Goal: Information Seeking & Learning: Learn about a topic

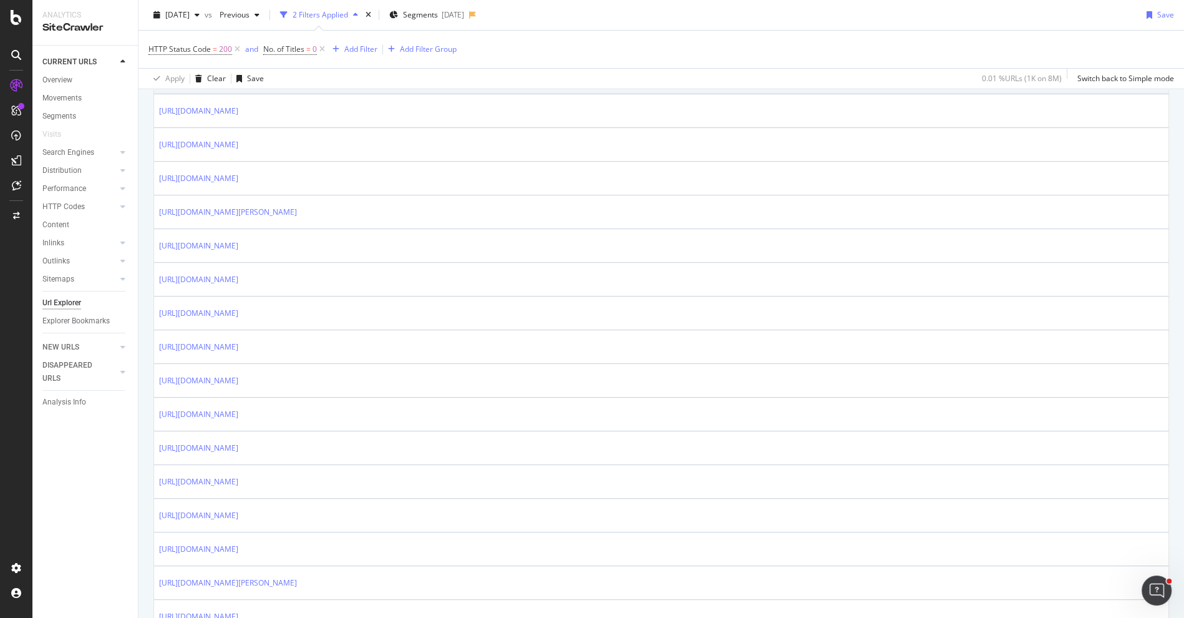
scroll to position [472, 0]
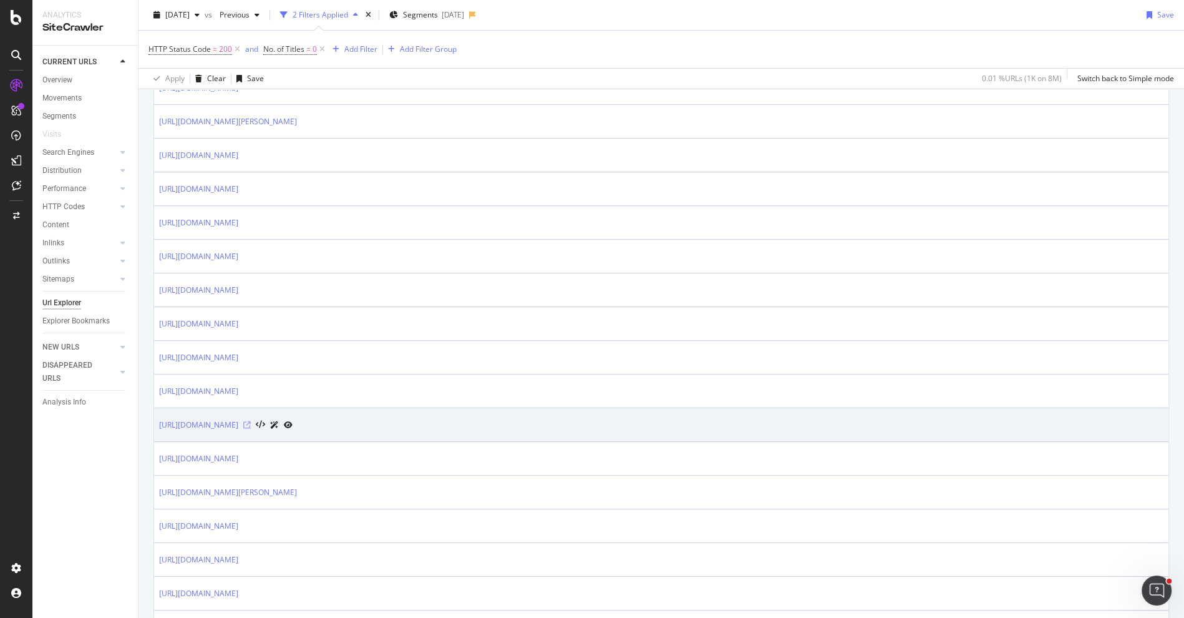
click at [251, 421] on icon at bounding box center [246, 424] width 7 height 7
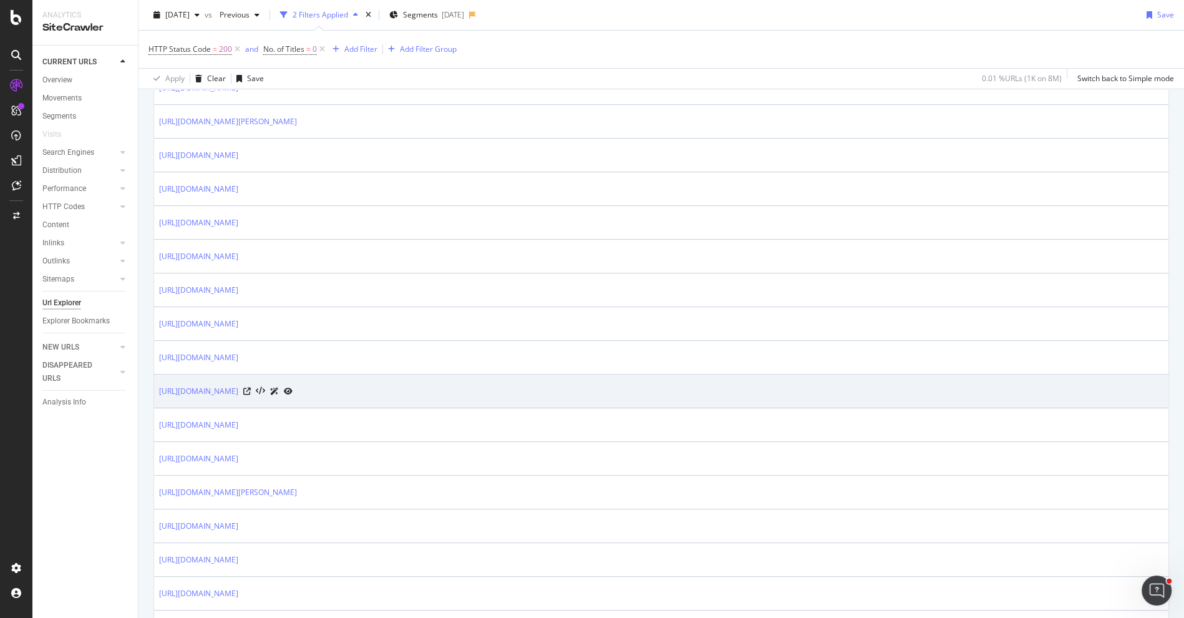
click at [293, 384] on div "[URL][DOMAIN_NAME]" at bounding box center [226, 390] width 134 height 13
click at [293, 384] on div at bounding box center [267, 390] width 49 height 13
click at [251, 387] on icon at bounding box center [246, 390] width 7 height 7
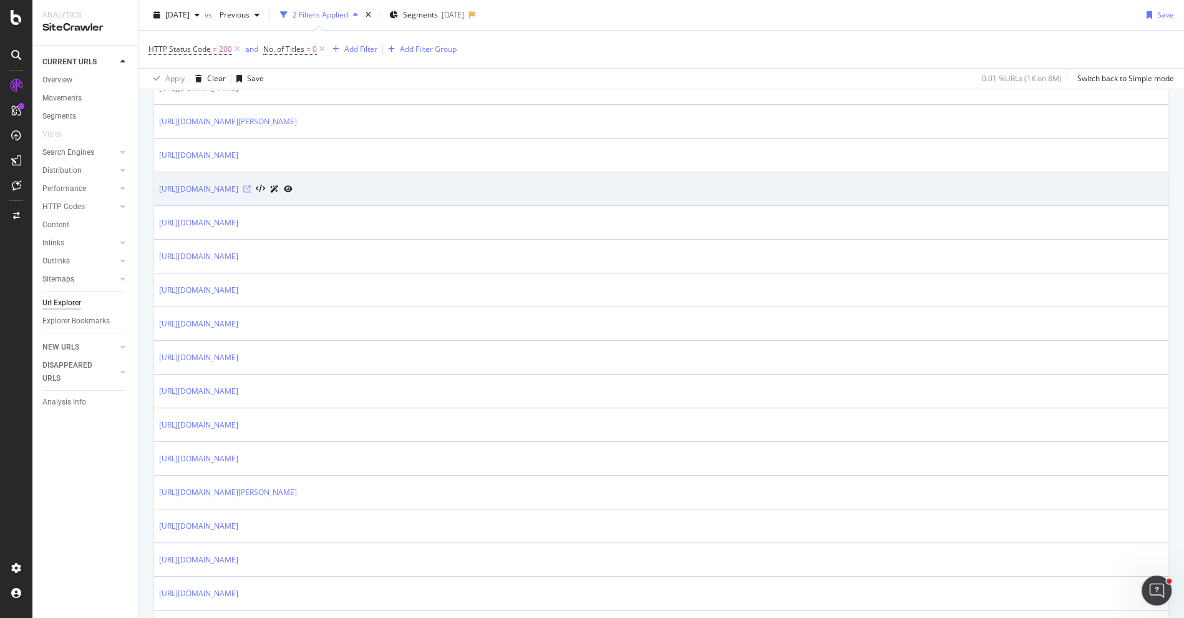
click at [251, 187] on icon at bounding box center [246, 188] width 7 height 7
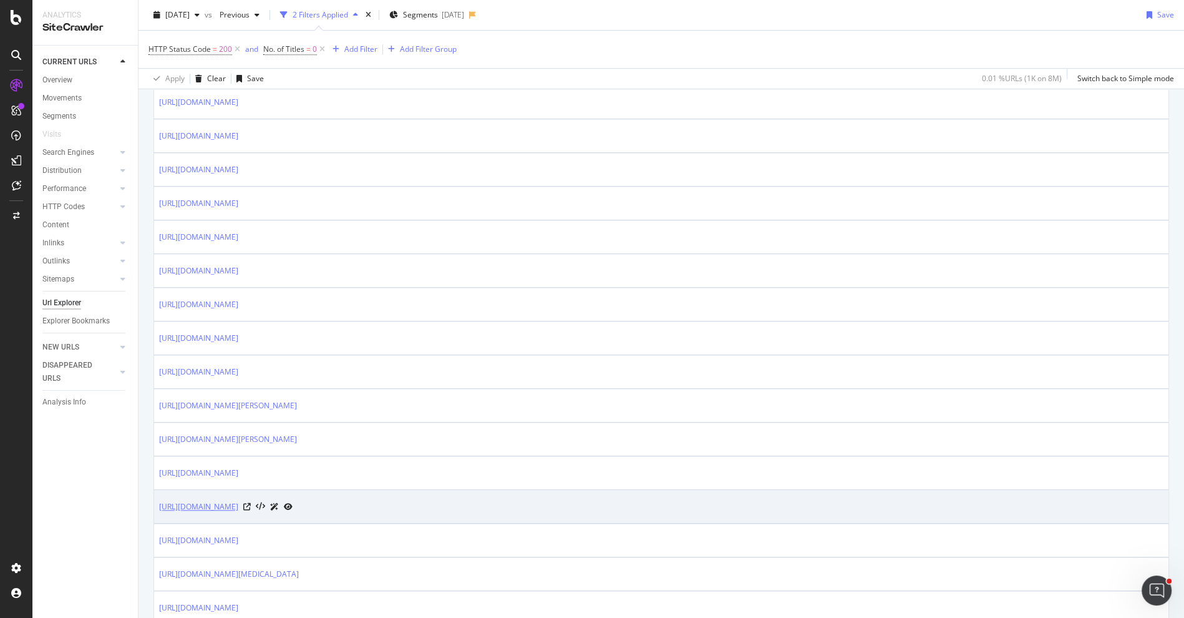
scroll to position [1079, 0]
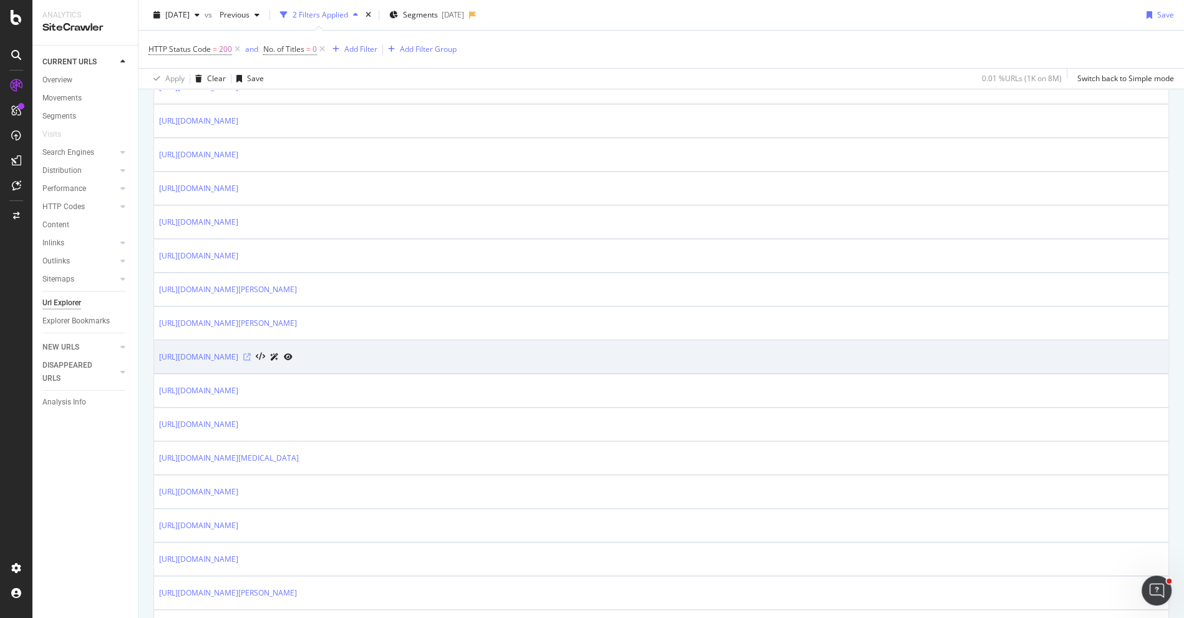
click at [251, 353] on icon at bounding box center [246, 356] width 7 height 7
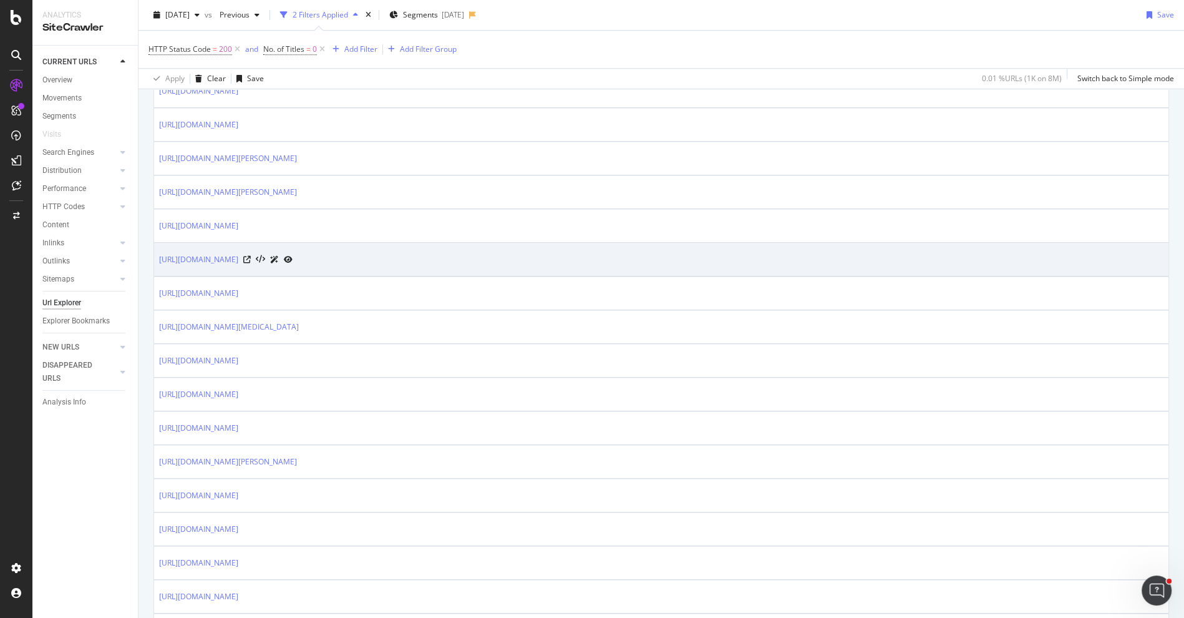
scroll to position [1531, 0]
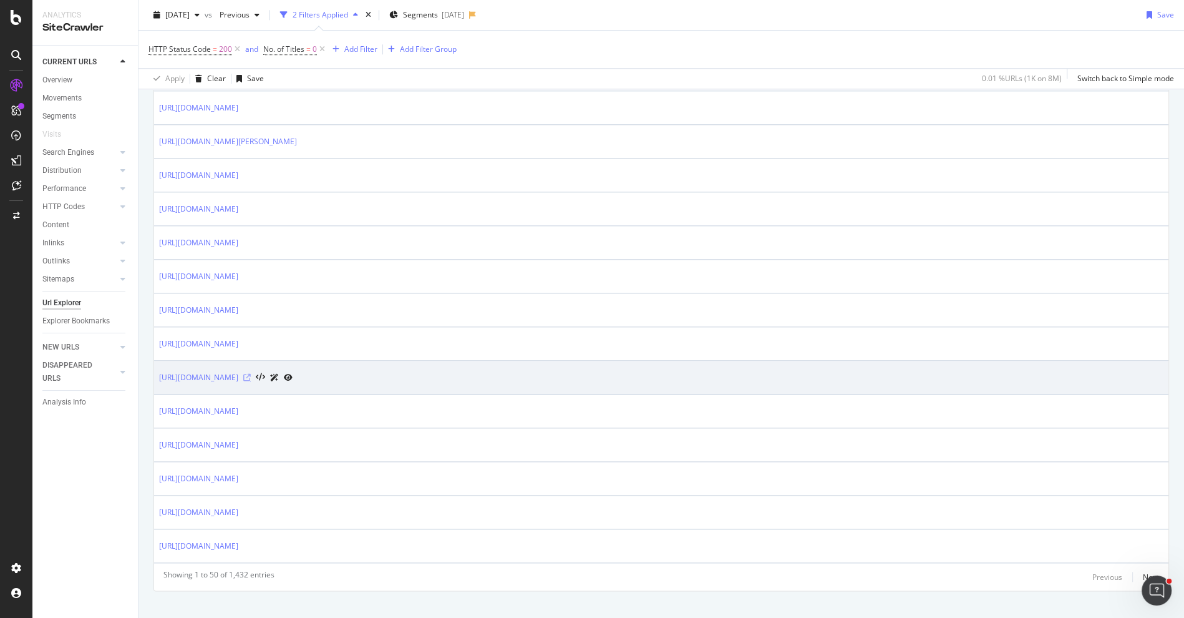
click at [251, 374] on icon at bounding box center [246, 377] width 7 height 7
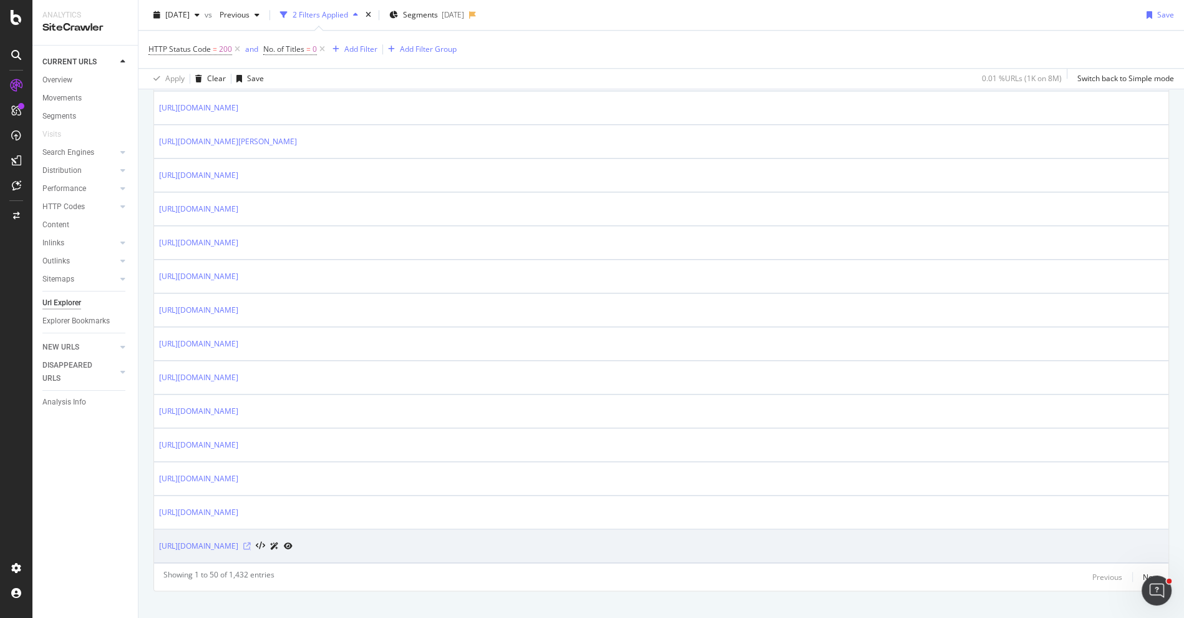
click at [251, 542] on icon at bounding box center [246, 545] width 7 height 7
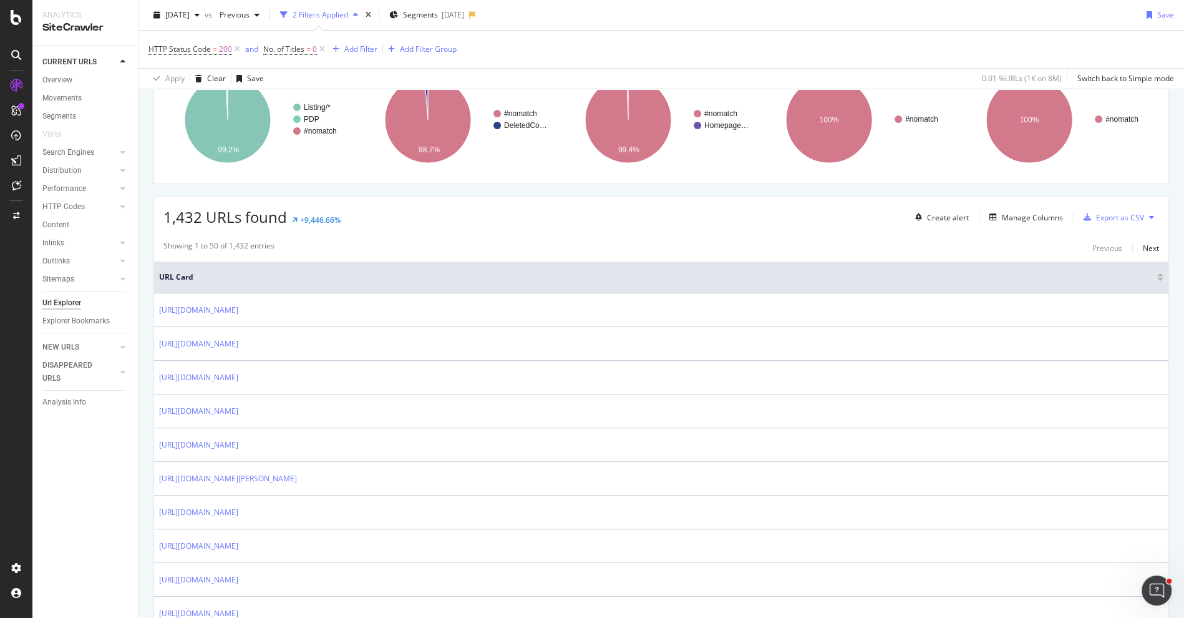
scroll to position [0, 0]
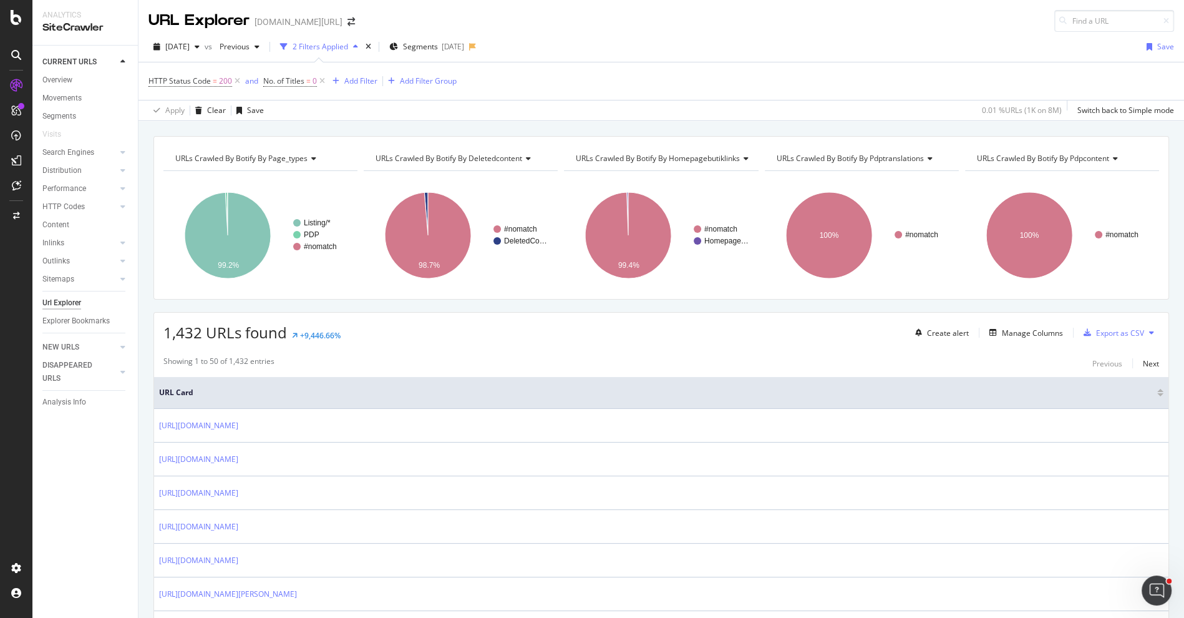
click at [72, 199] on div "HTTP Codes" at bounding box center [89, 207] width 95 height 18
click at [75, 205] on div "HTTP Codes" at bounding box center [63, 206] width 42 height 13
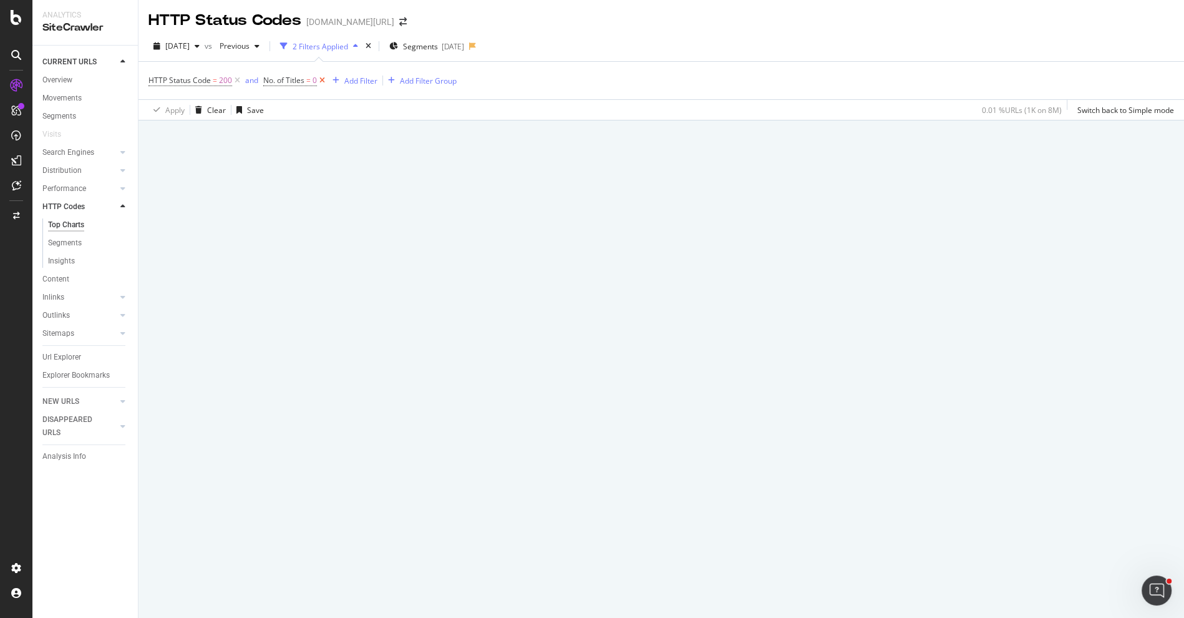
click at [322, 82] on icon at bounding box center [322, 80] width 11 height 12
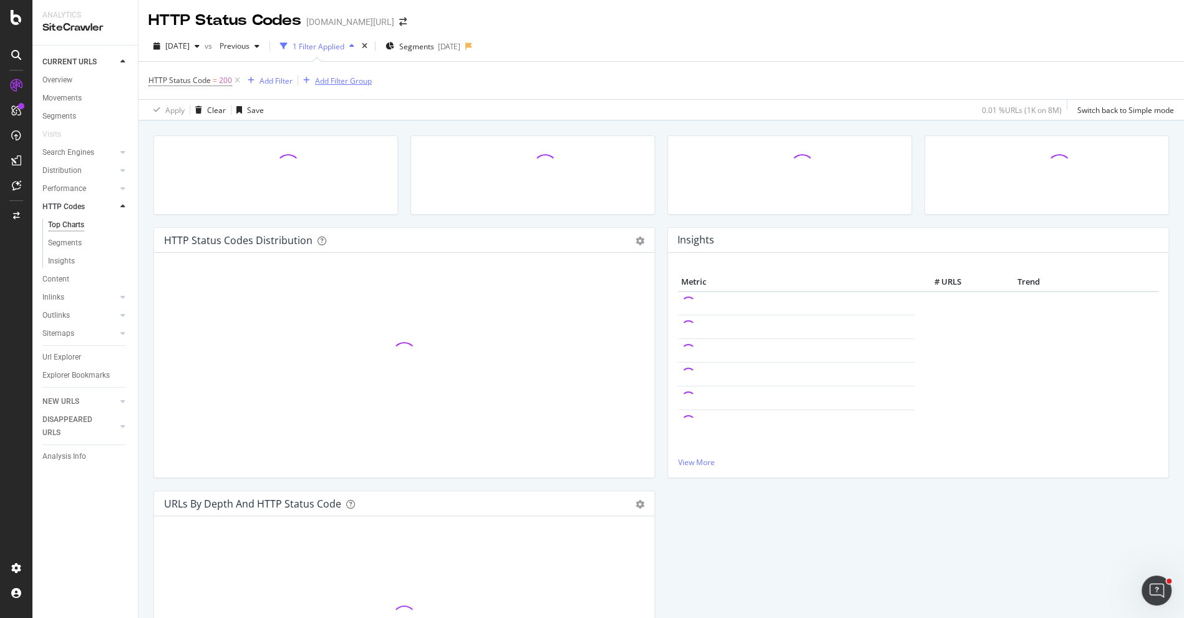
click at [236, 83] on icon at bounding box center [237, 80] width 11 height 12
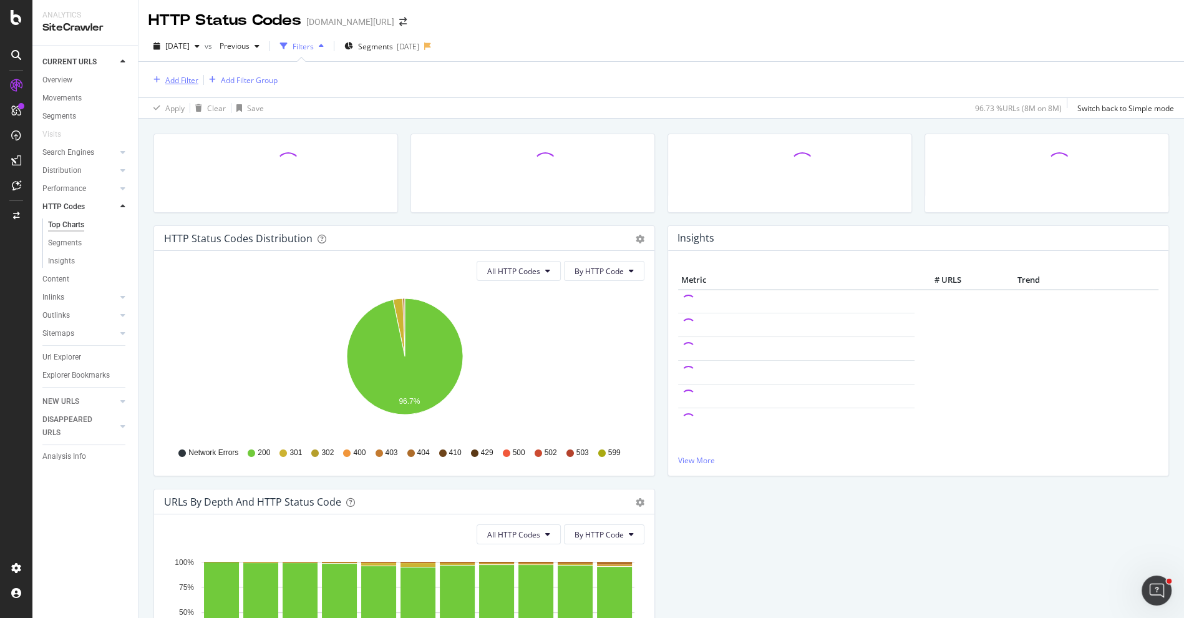
click at [184, 81] on div "Add Filter" at bounding box center [181, 80] width 33 height 11
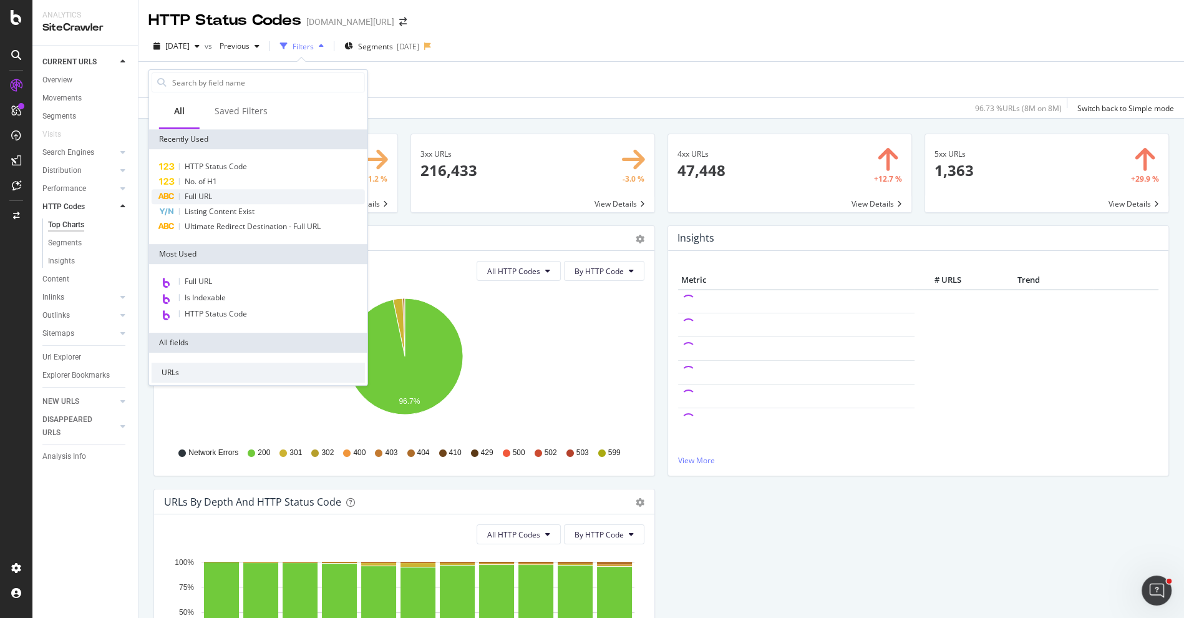
click at [221, 200] on div "Full URL" at bounding box center [258, 196] width 213 height 15
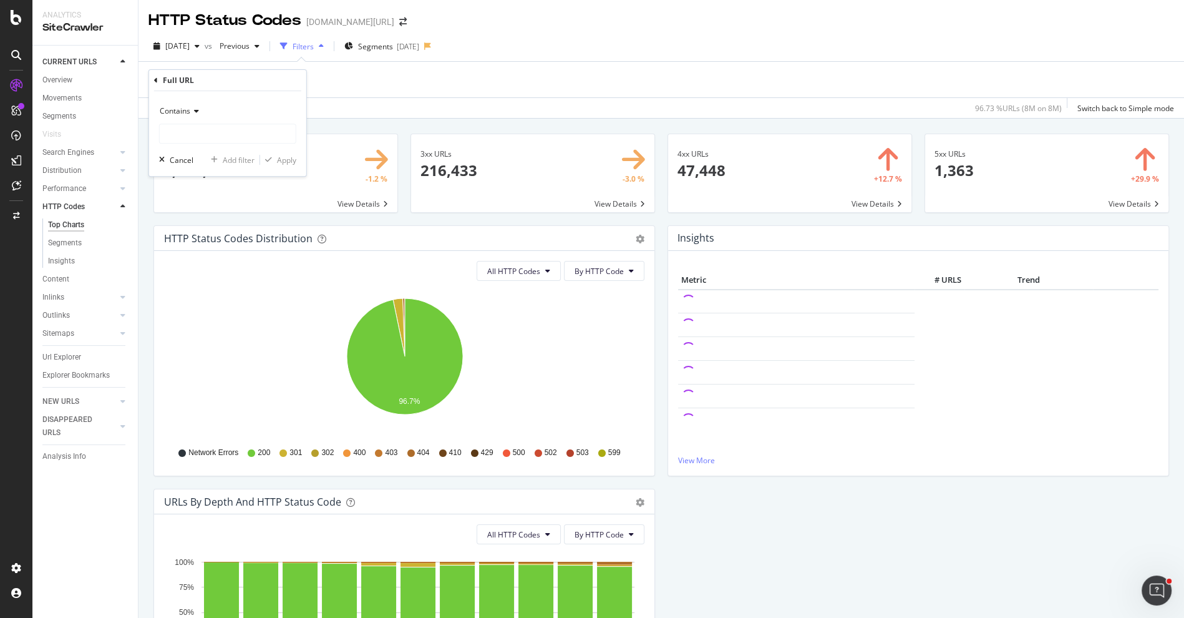
click at [193, 115] on div "Contains" at bounding box center [227, 111] width 137 height 20
click at [206, 248] on span "Doesn't contain" at bounding box center [192, 250] width 54 height 11
click at [215, 139] on input "text" at bounding box center [228, 134] width 136 height 20
type input "pi="
click at [290, 158] on div "Apply" at bounding box center [286, 160] width 19 height 11
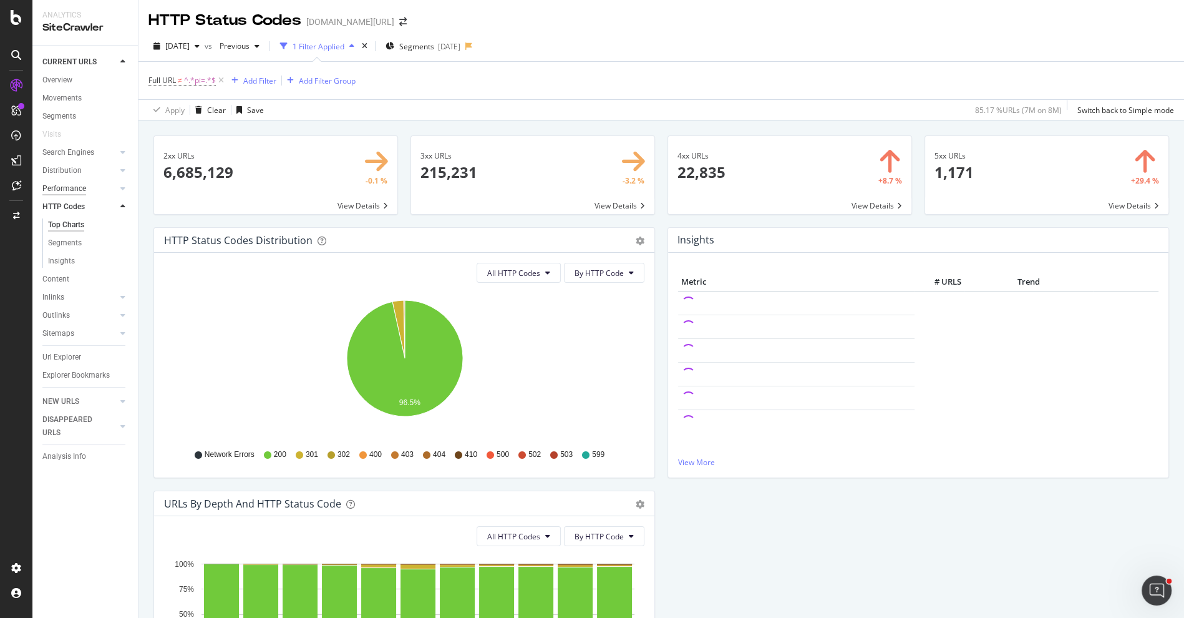
click at [77, 191] on div "Performance" at bounding box center [64, 188] width 44 height 13
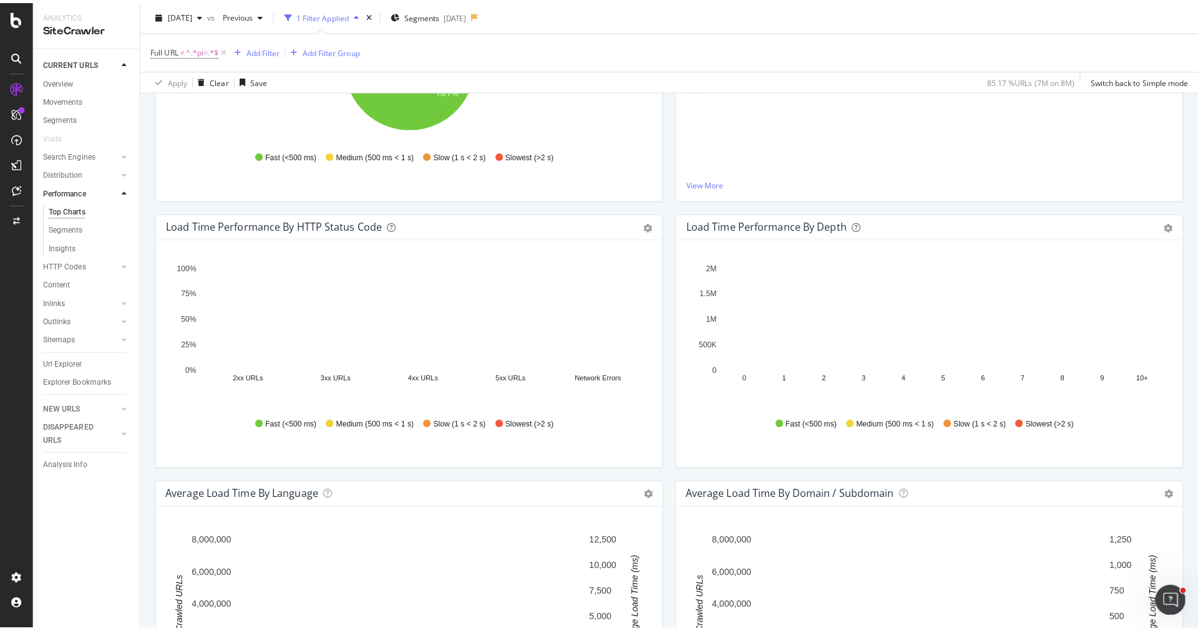
scroll to position [54, 0]
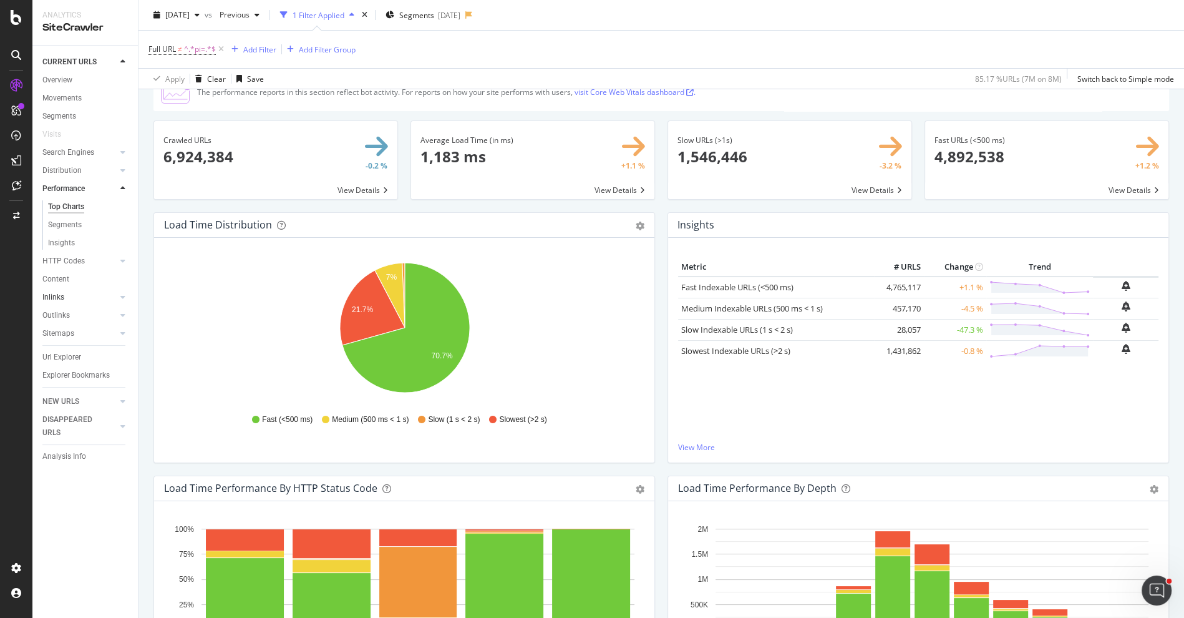
click at [106, 292] on div at bounding box center [110, 297] width 12 height 12
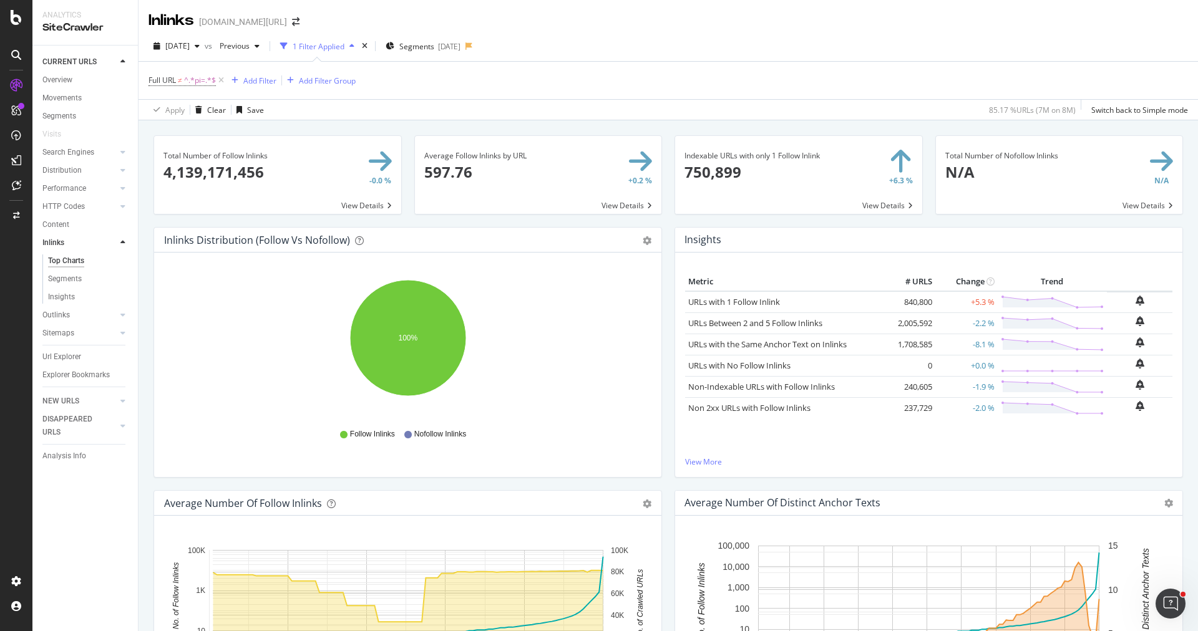
click at [79, 190] on div "Performance" at bounding box center [64, 188] width 44 height 13
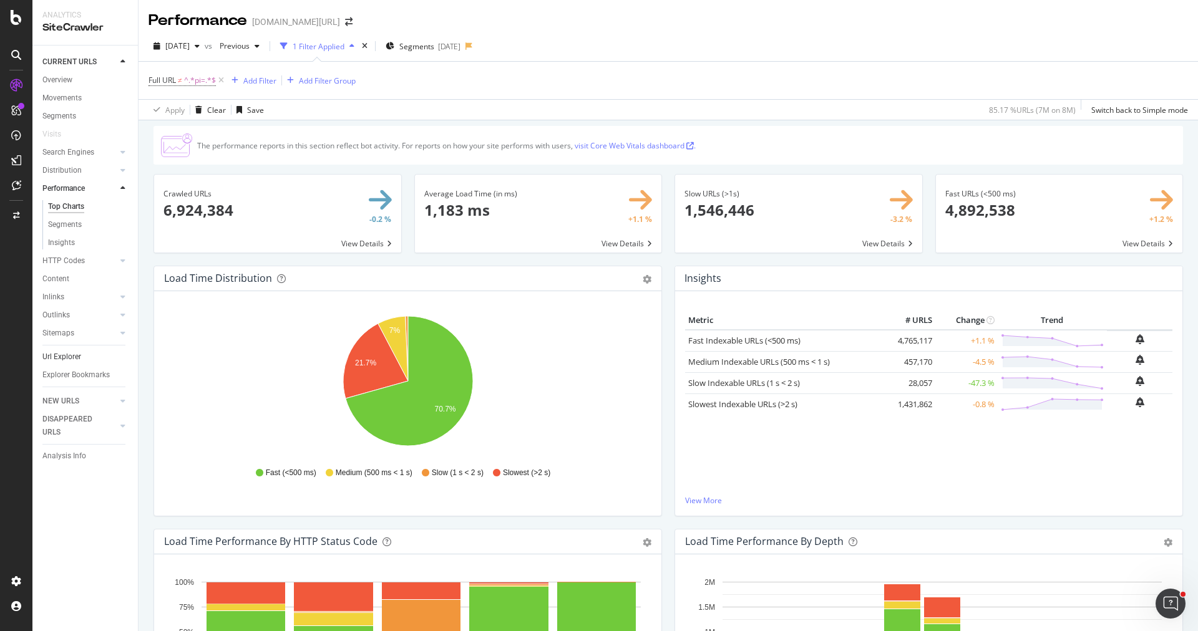
click at [108, 361] on link "Url Explorer" at bounding box center [85, 357] width 87 height 13
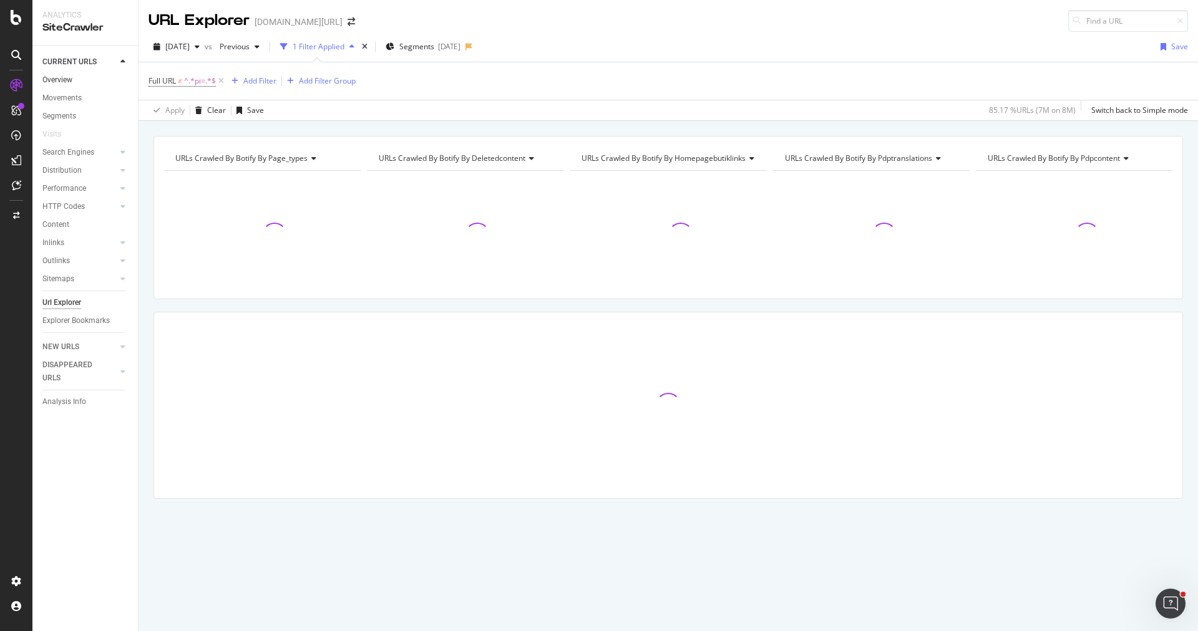
click at [74, 85] on link "Overview" at bounding box center [85, 80] width 87 height 13
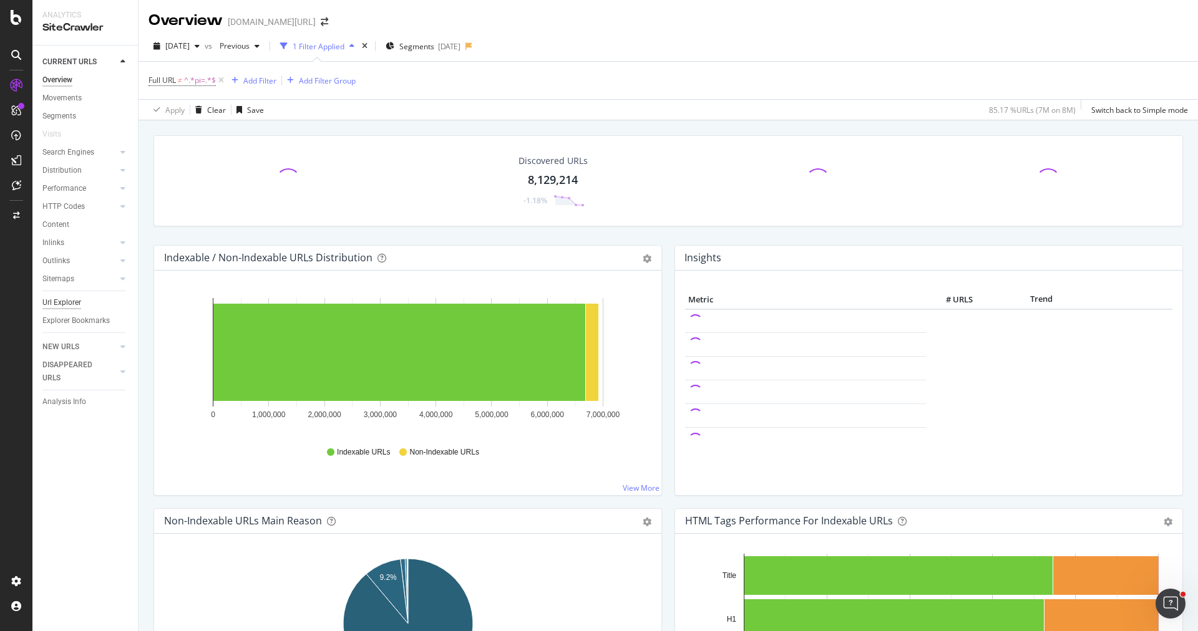
click at [73, 302] on div "Url Explorer" at bounding box center [61, 302] width 39 height 13
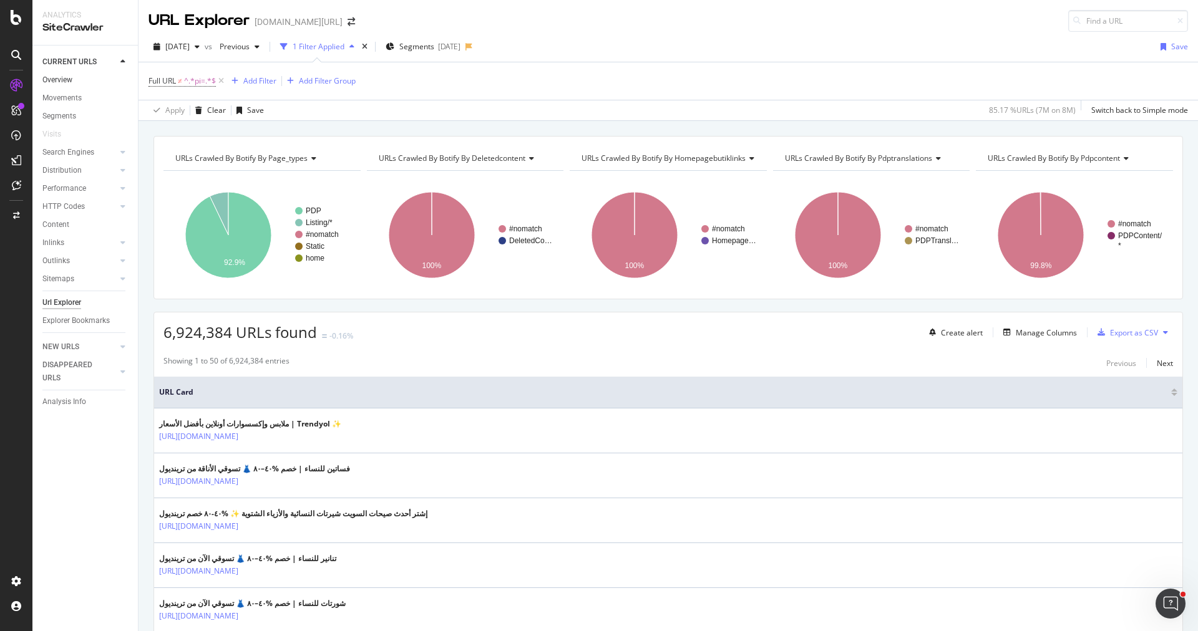
click at [74, 83] on link "Overview" at bounding box center [85, 80] width 87 height 13
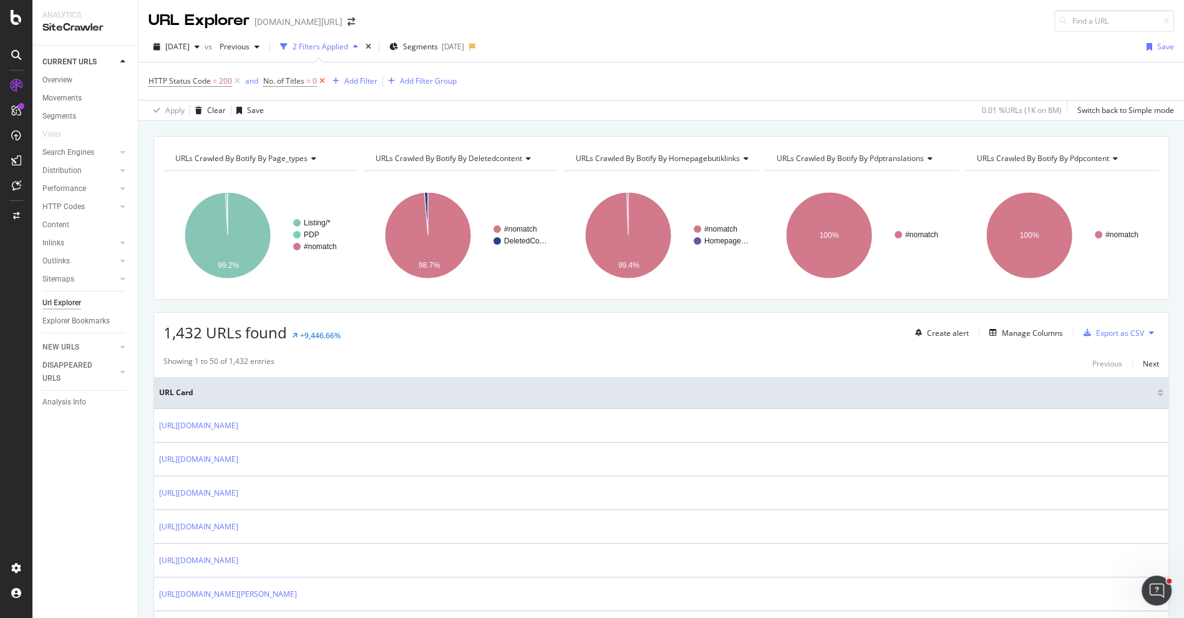
click at [324, 82] on icon at bounding box center [322, 81] width 11 height 12
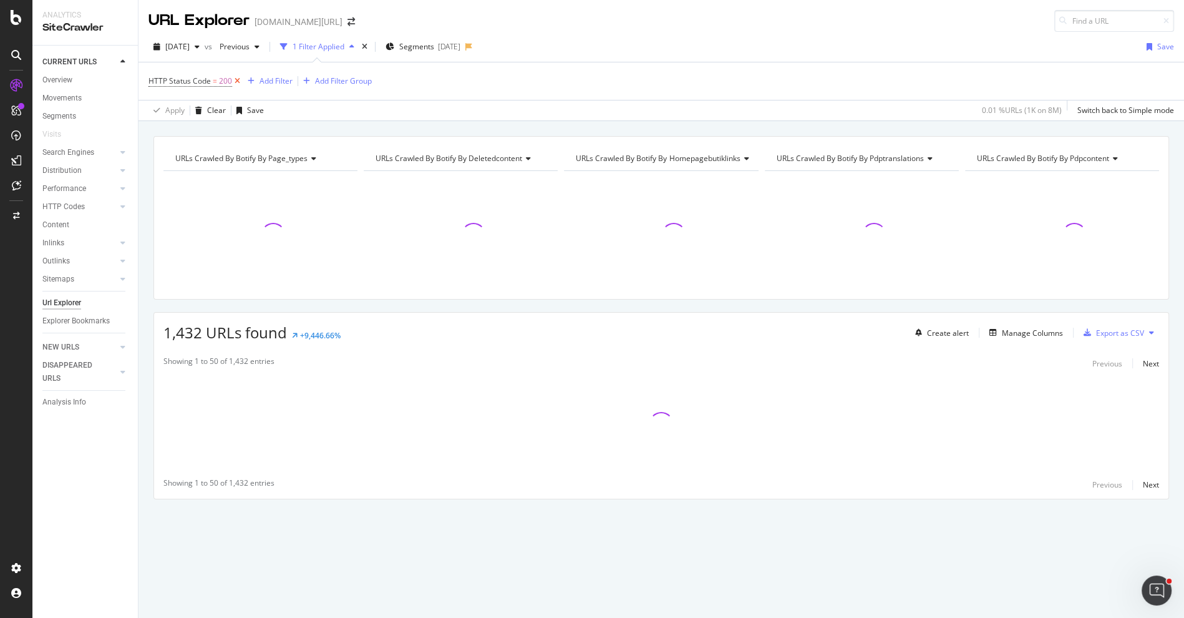
click at [233, 81] on icon at bounding box center [237, 81] width 11 height 12
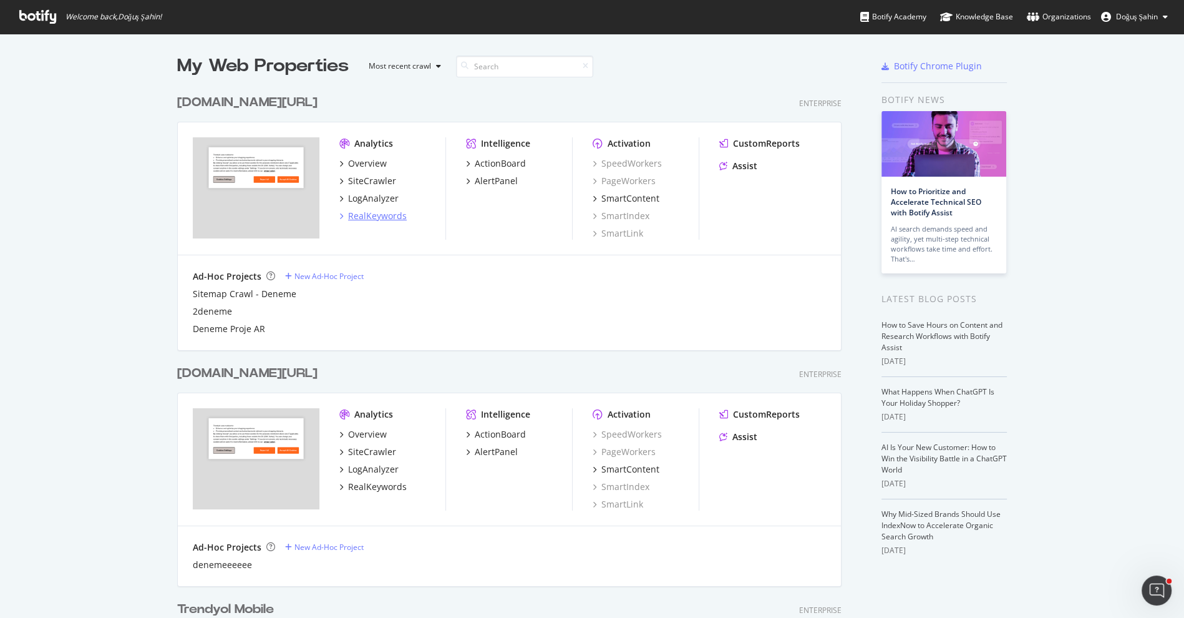
click at [393, 216] on div "RealKeywords" at bounding box center [377, 216] width 59 height 12
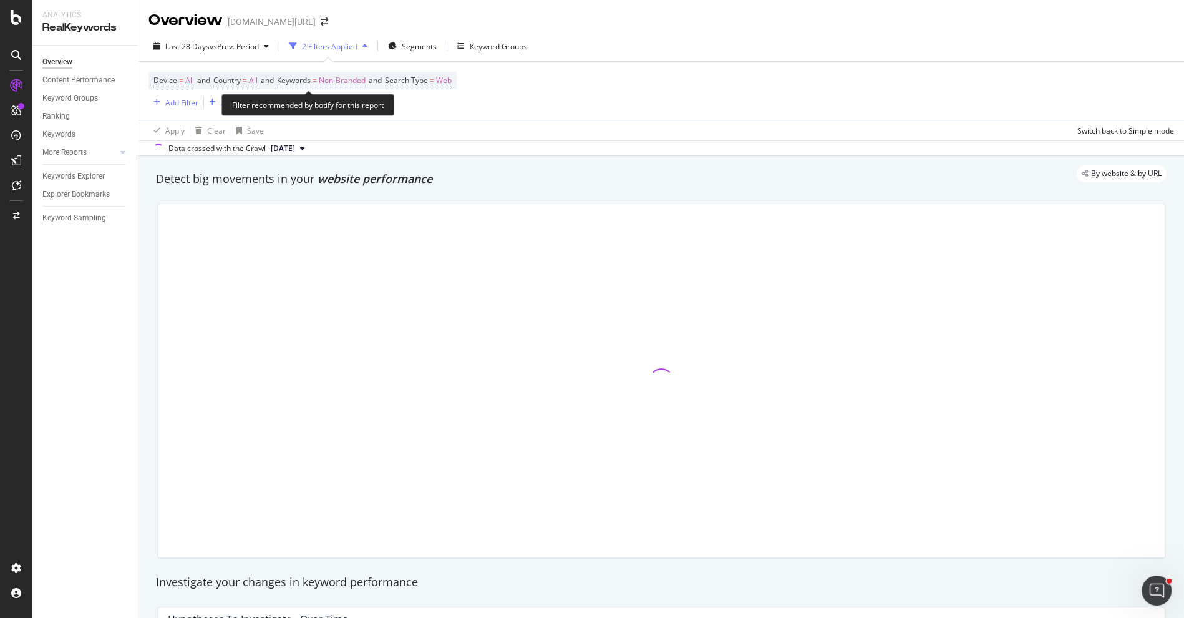
click at [330, 73] on span "Non-Branded" at bounding box center [342, 80] width 47 height 17
click at [328, 100] on div "Non-Branded" at bounding box center [328, 109] width 67 height 19
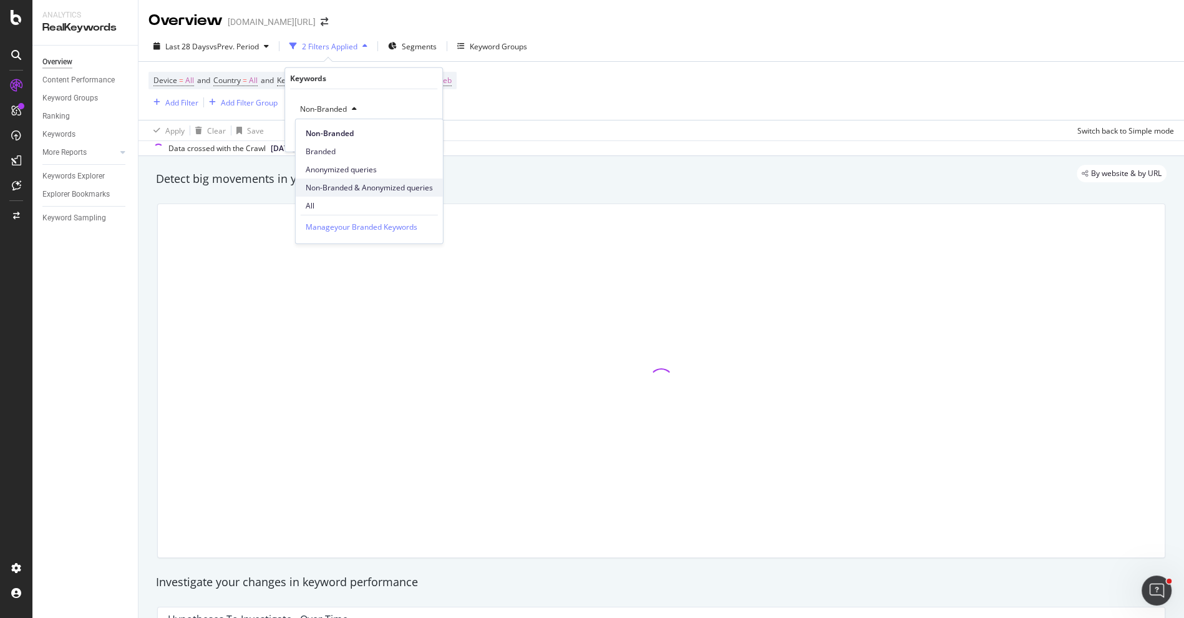
click at [374, 182] on span "Non-Branded & Anonymized queries" at bounding box center [369, 187] width 127 height 11
click at [419, 139] on div "Apply" at bounding box center [424, 135] width 36 height 11
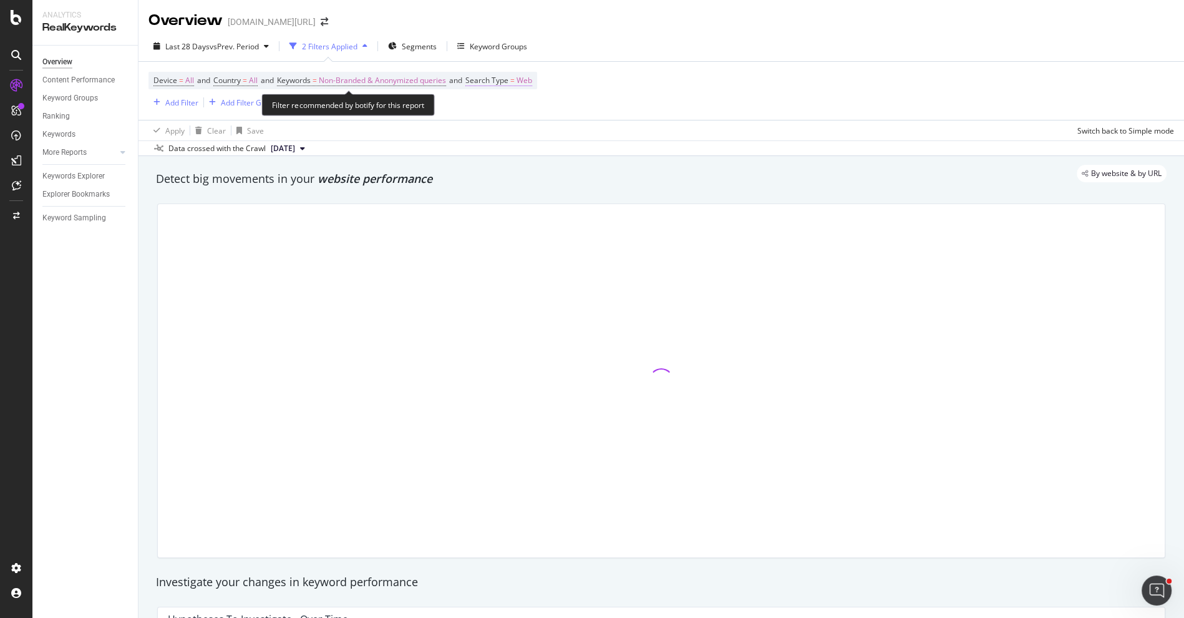
click at [504, 75] on span "Search Type" at bounding box center [486, 80] width 43 height 11
click at [511, 104] on div "Web" at bounding box center [557, 109] width 137 height 20
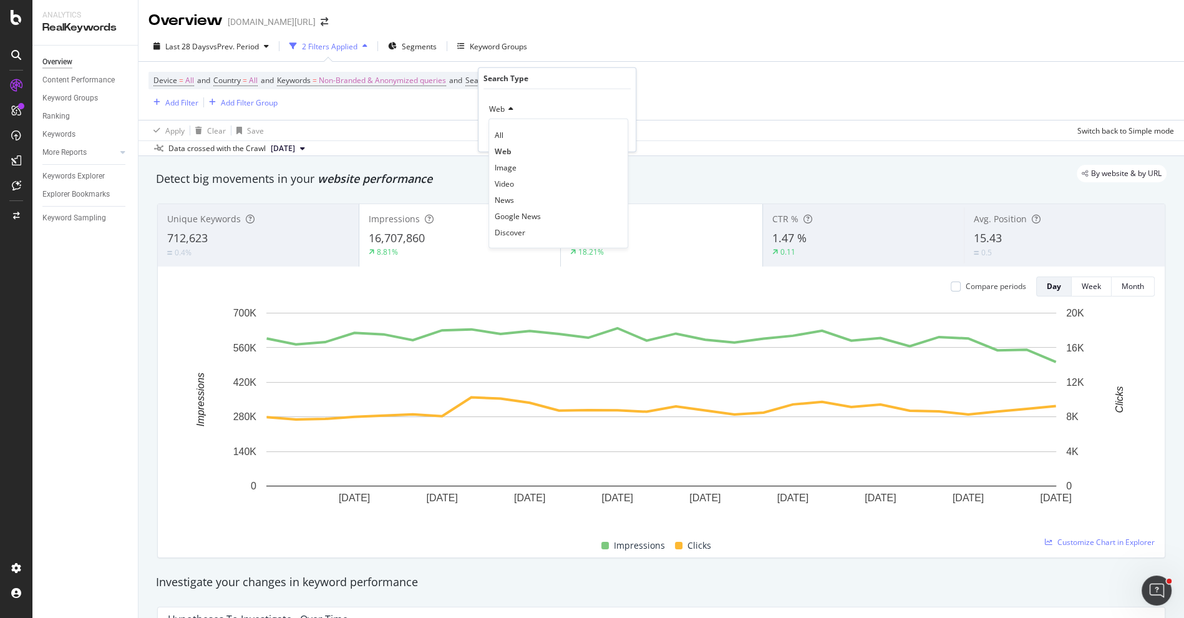
click at [511, 137] on div "All" at bounding box center [559, 135] width 134 height 16
click at [615, 136] on div "Apply" at bounding box center [616, 135] width 19 height 11
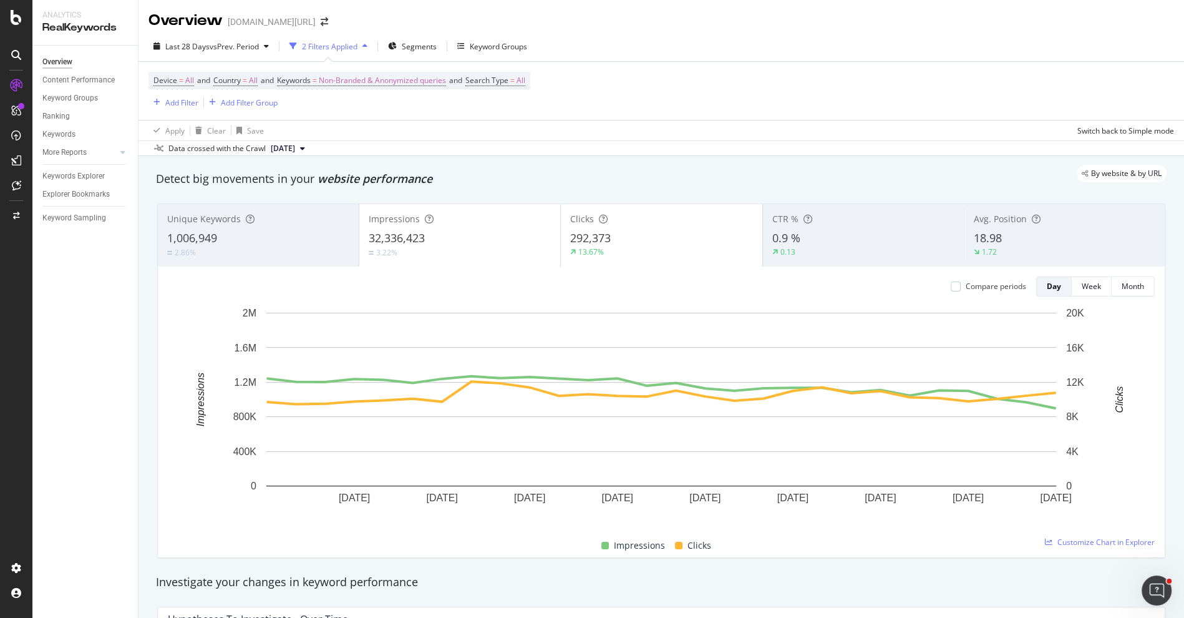
click at [216, 253] on div "2.86%" at bounding box center [258, 252] width 182 height 12
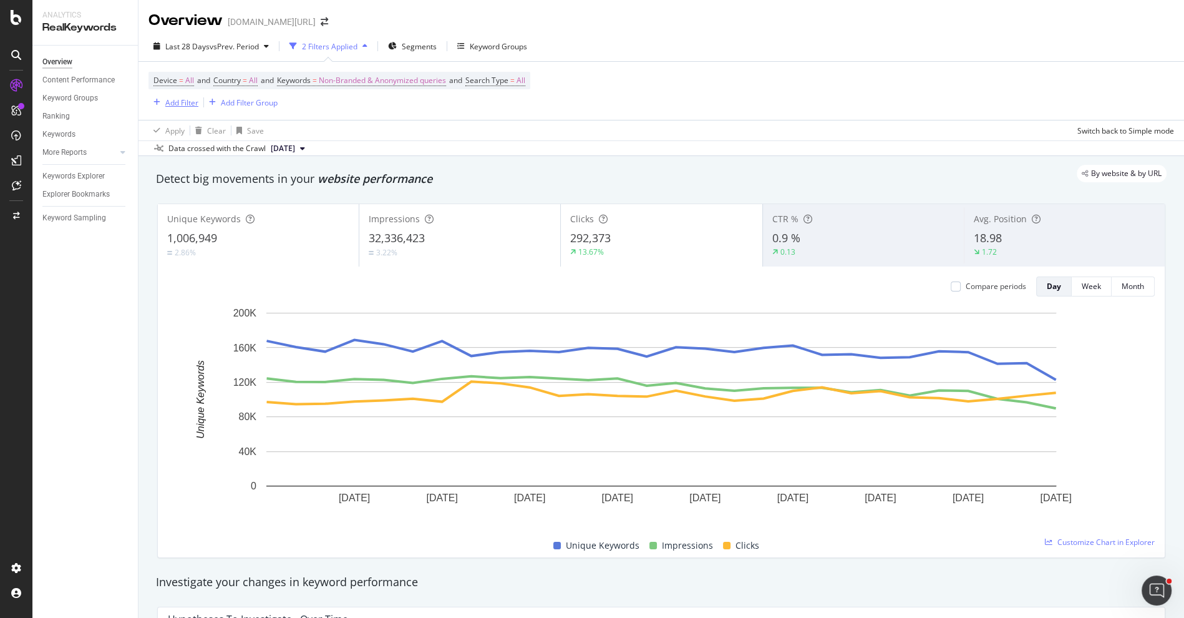
click at [189, 107] on div "Add Filter" at bounding box center [181, 102] width 33 height 11
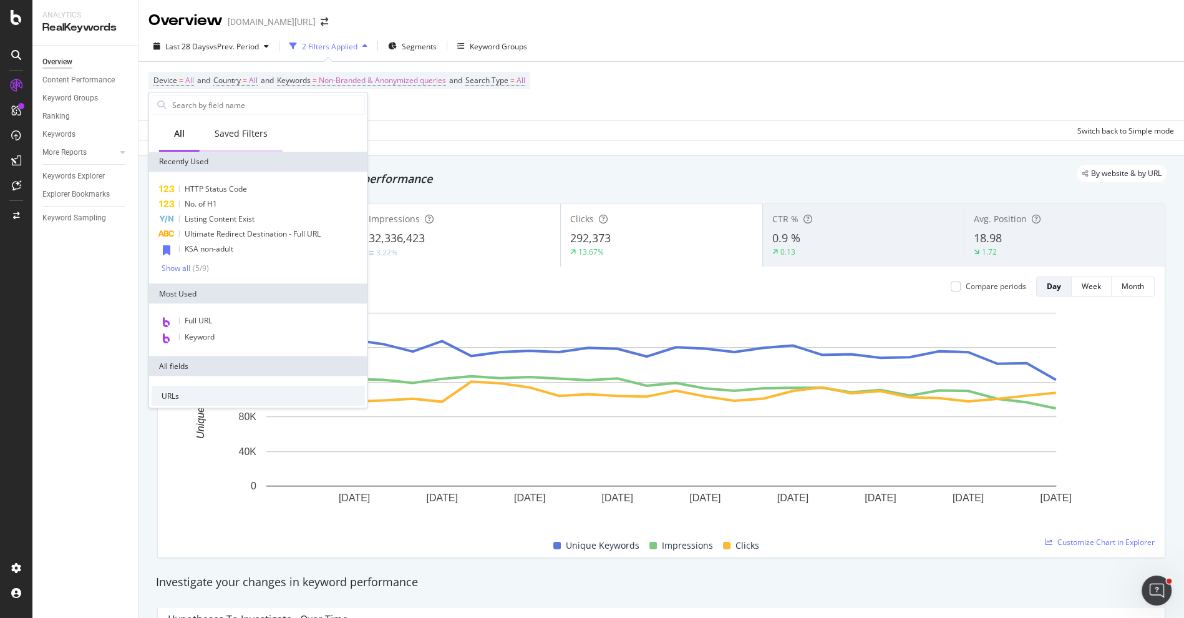
click at [234, 142] on div "Saved Filters" at bounding box center [241, 134] width 83 height 34
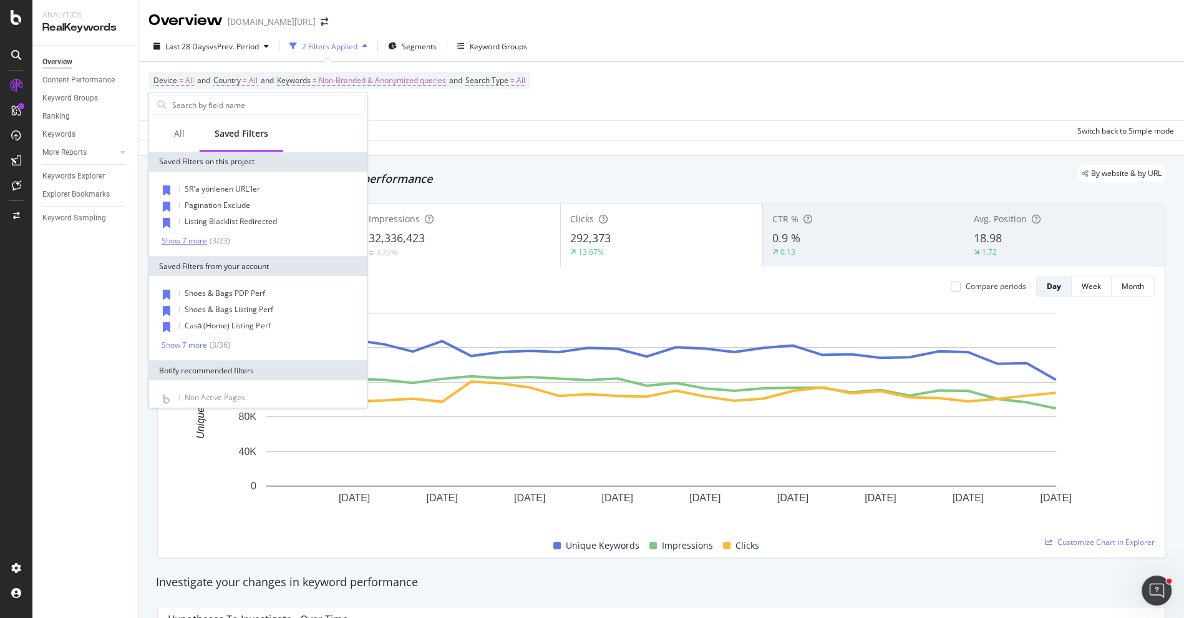
click at [190, 243] on div "Show 7 more" at bounding box center [185, 240] width 46 height 9
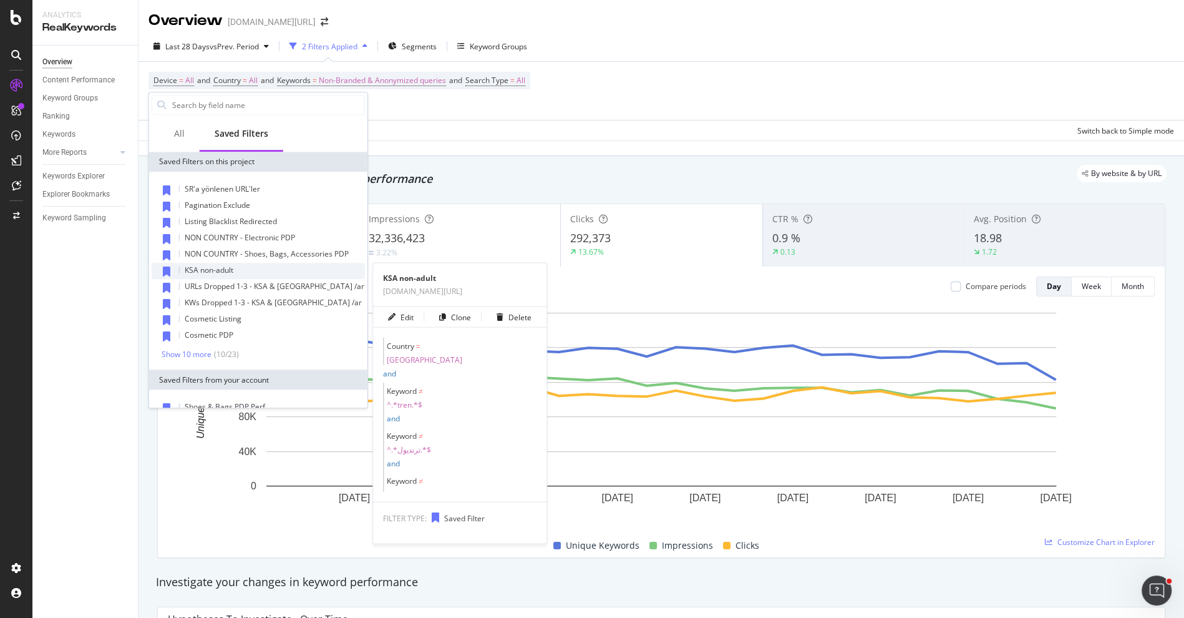
click at [264, 267] on div "KSA non-adult" at bounding box center [258, 271] width 213 height 16
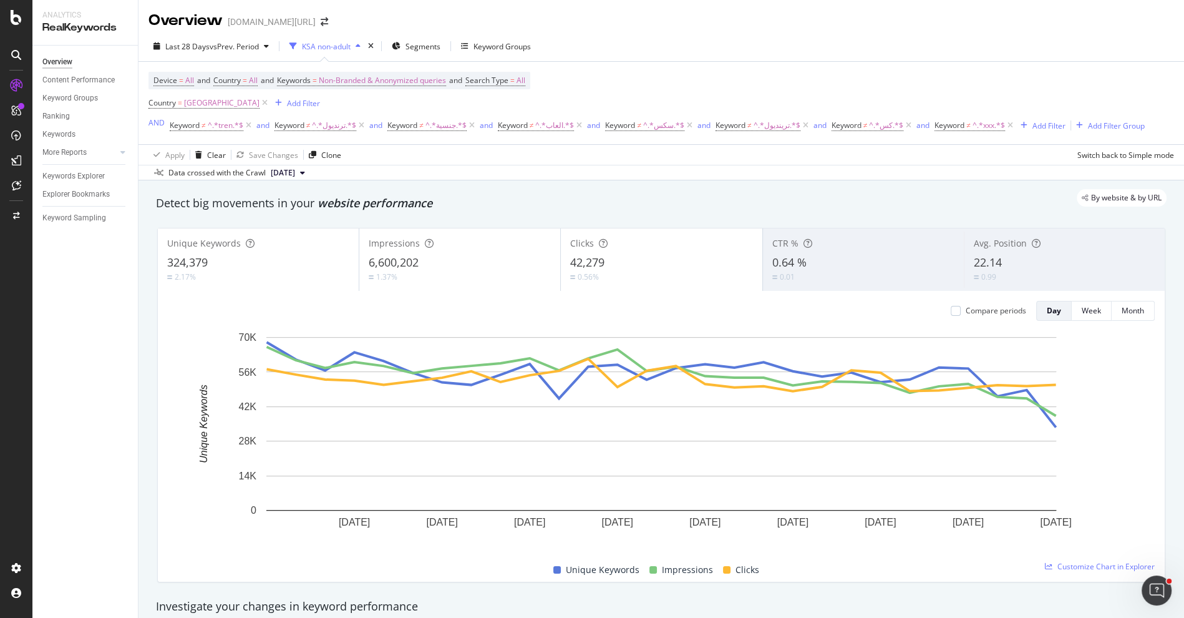
click at [463, 261] on div "6,600,202" at bounding box center [460, 263] width 182 height 16
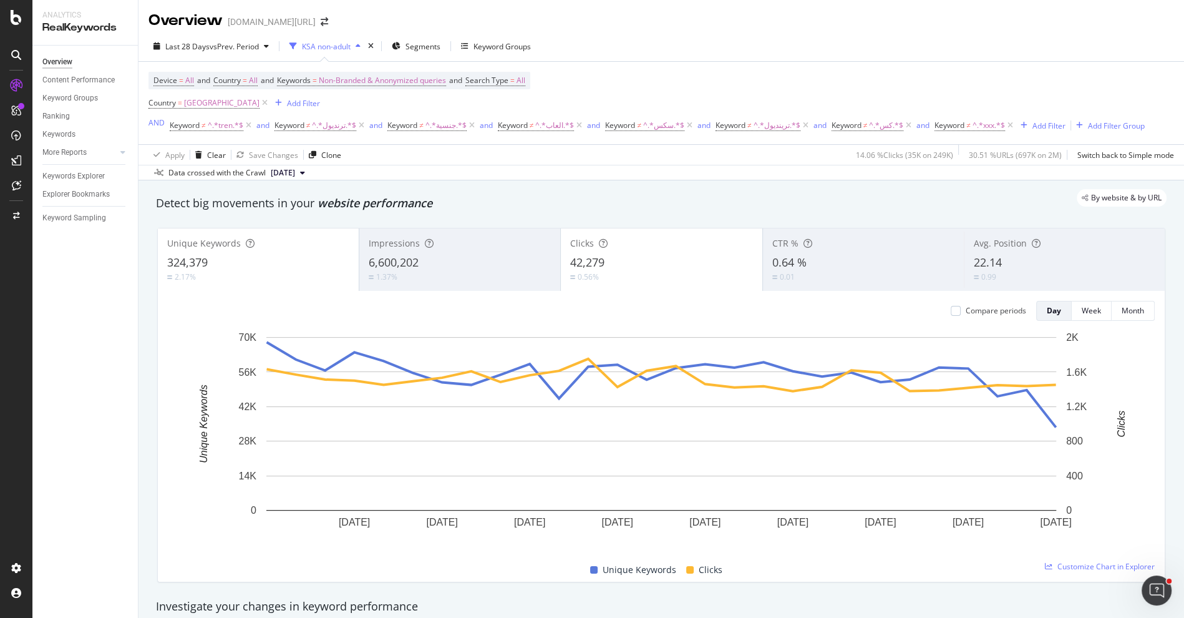
click at [653, 264] on div "42,279" at bounding box center [661, 263] width 182 height 16
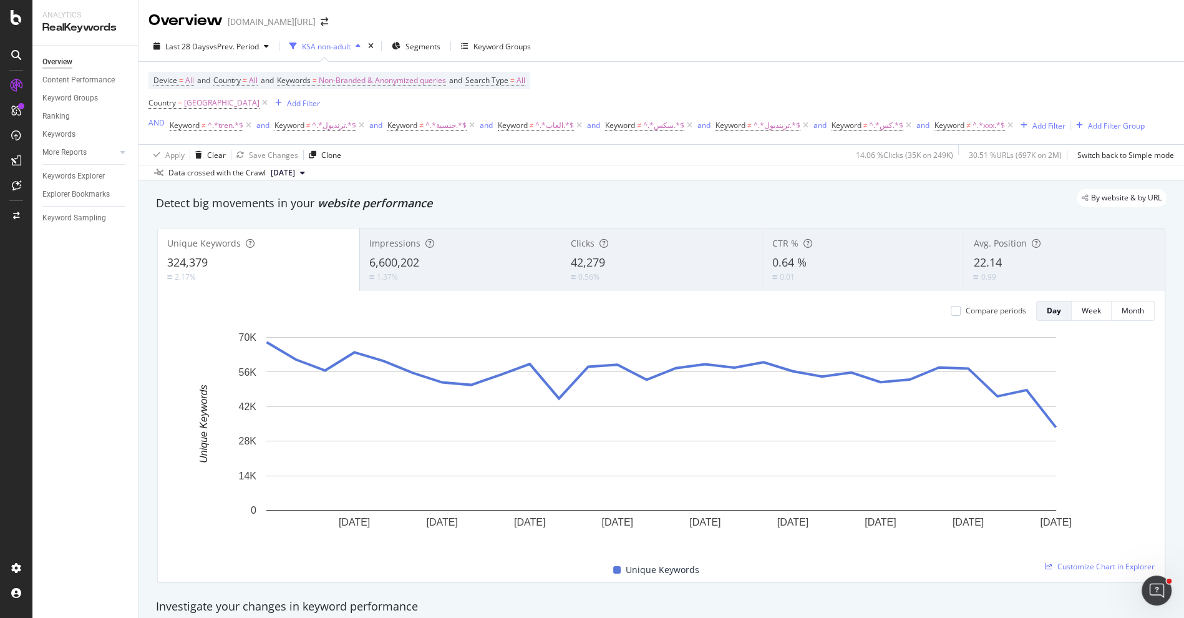
click at [430, 256] on div "6,600,202" at bounding box center [460, 263] width 183 height 16
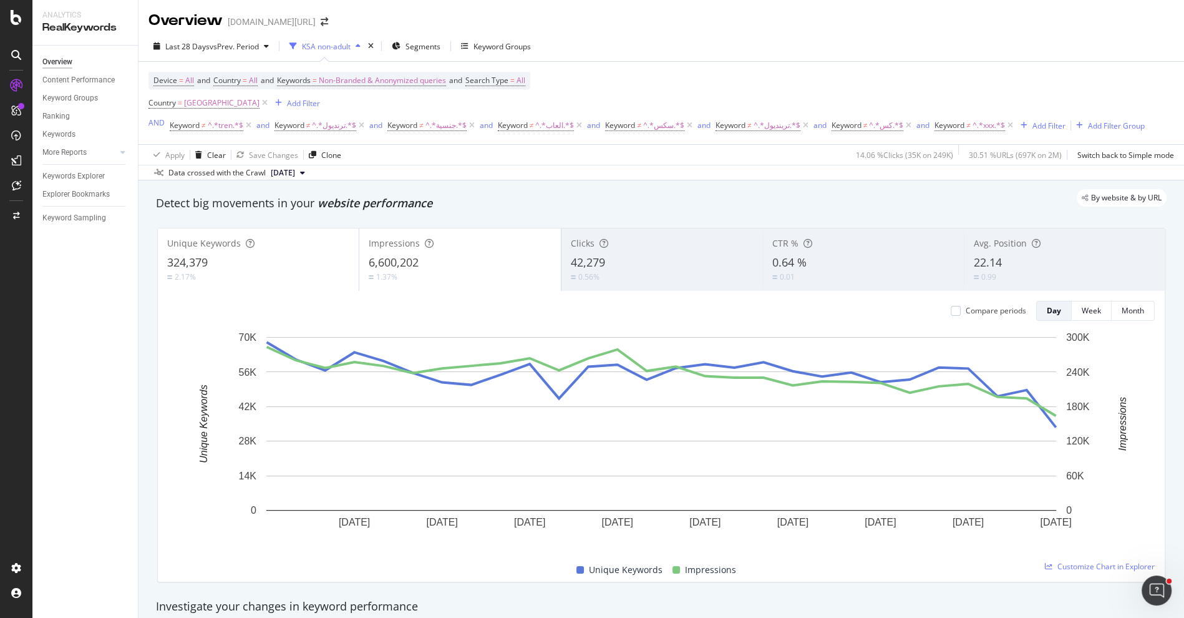
click at [240, 291] on div "Compare periods Day Week Month 19 Aug. 2025 22 Aug. 2025 25 Aug. 2025 28 Aug. 2…" at bounding box center [661, 436] width 1007 height 291
click at [329, 277] on div "2.17%" at bounding box center [258, 277] width 182 height 12
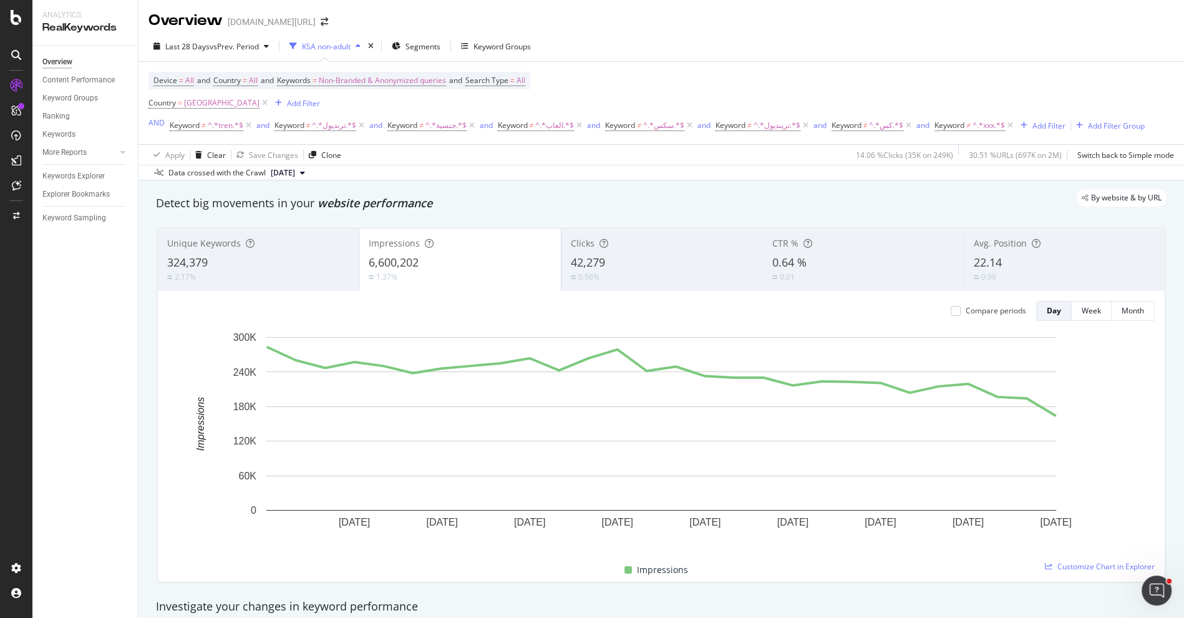
click at [299, 256] on div "324,379" at bounding box center [258, 263] width 182 height 16
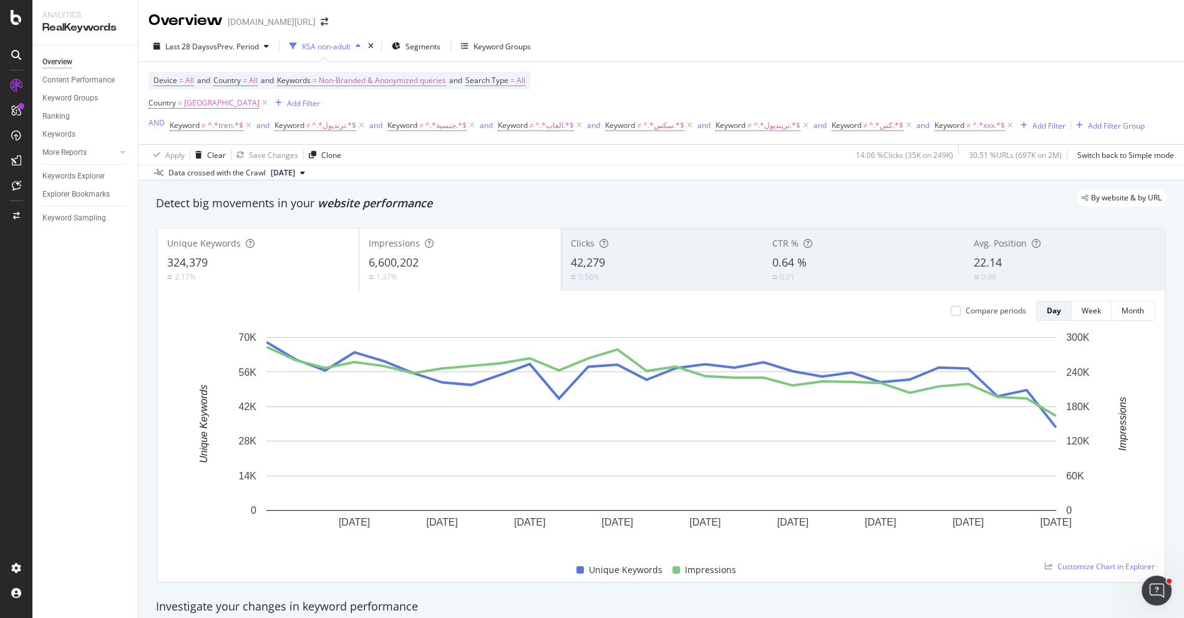
click at [277, 276] on div "2.17%" at bounding box center [258, 277] width 182 height 12
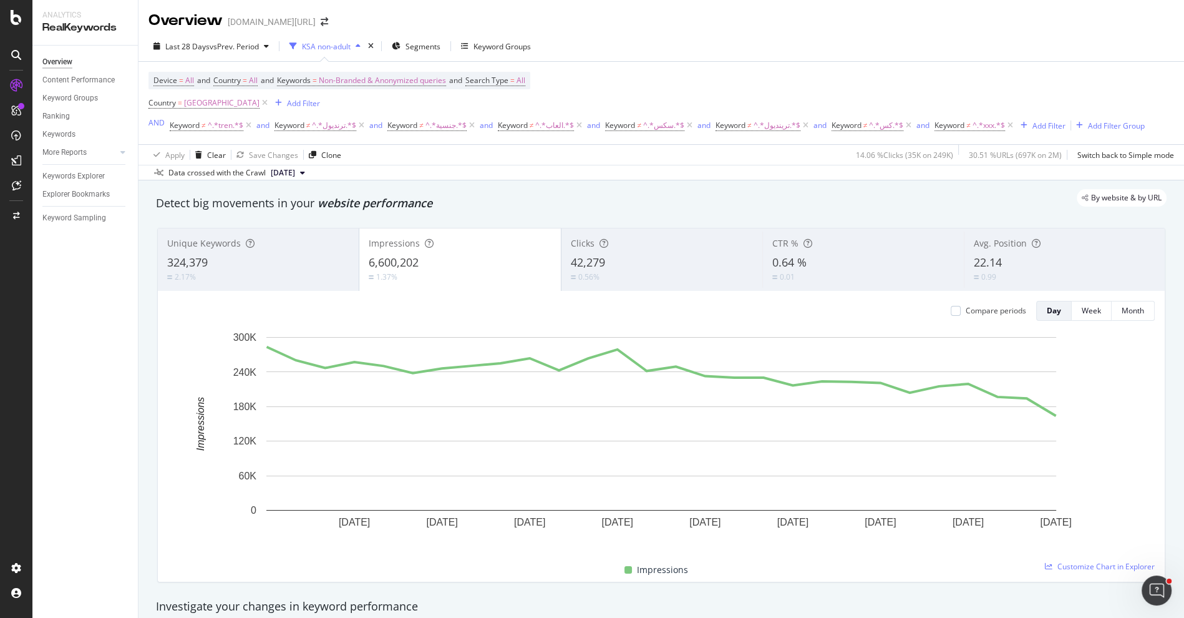
click at [644, 266] on div "42,279" at bounding box center [662, 263] width 182 height 16
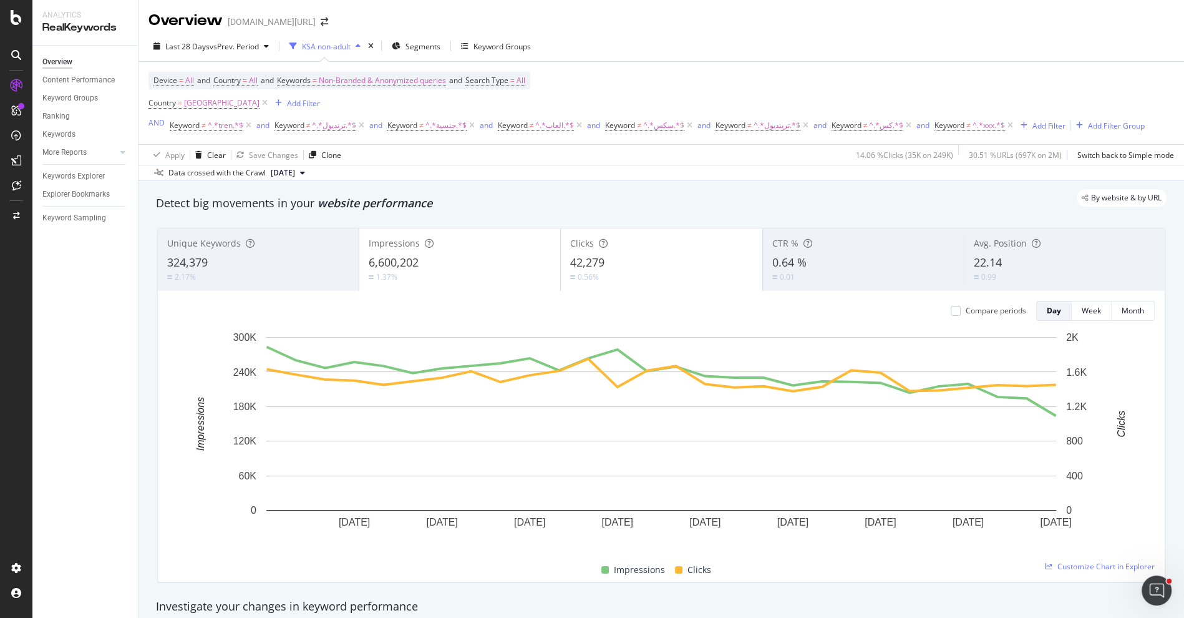
click at [460, 271] on div "1.37%" at bounding box center [460, 277] width 182 height 12
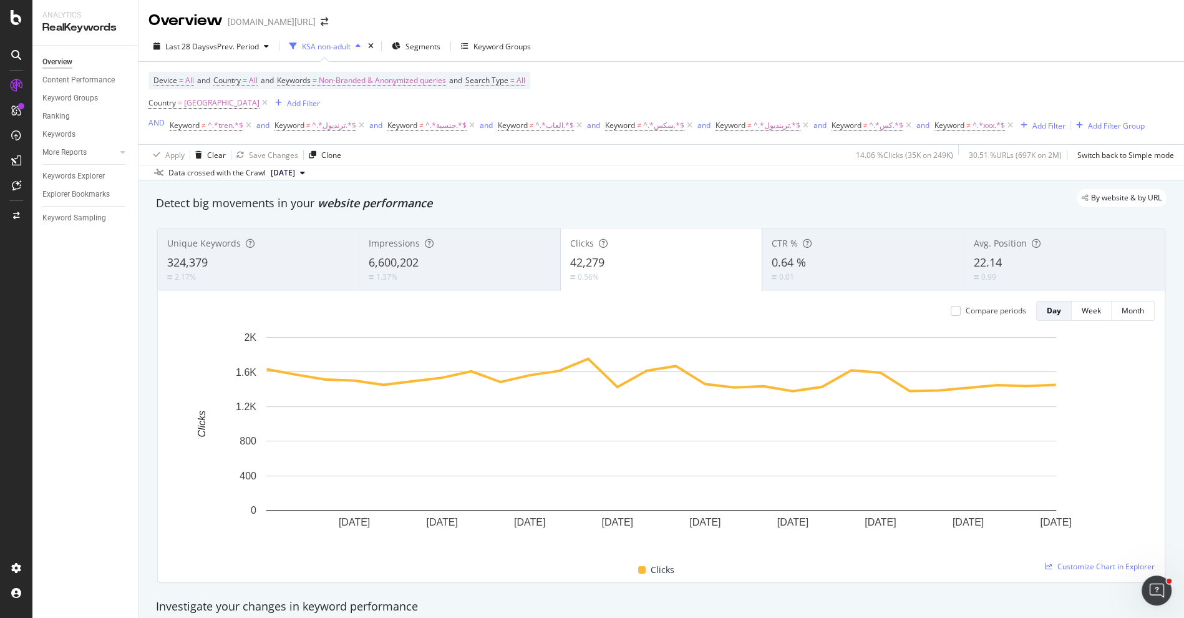
click at [490, 260] on div "6,600,202" at bounding box center [460, 263] width 182 height 16
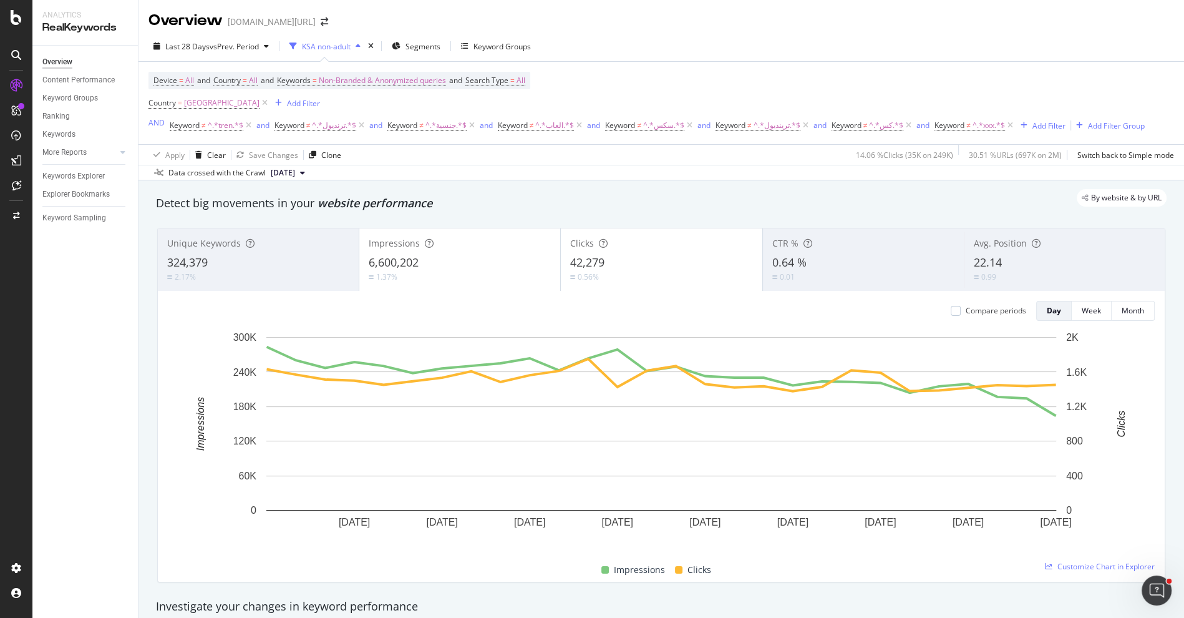
click at [659, 259] on div "42,279" at bounding box center [661, 263] width 182 height 16
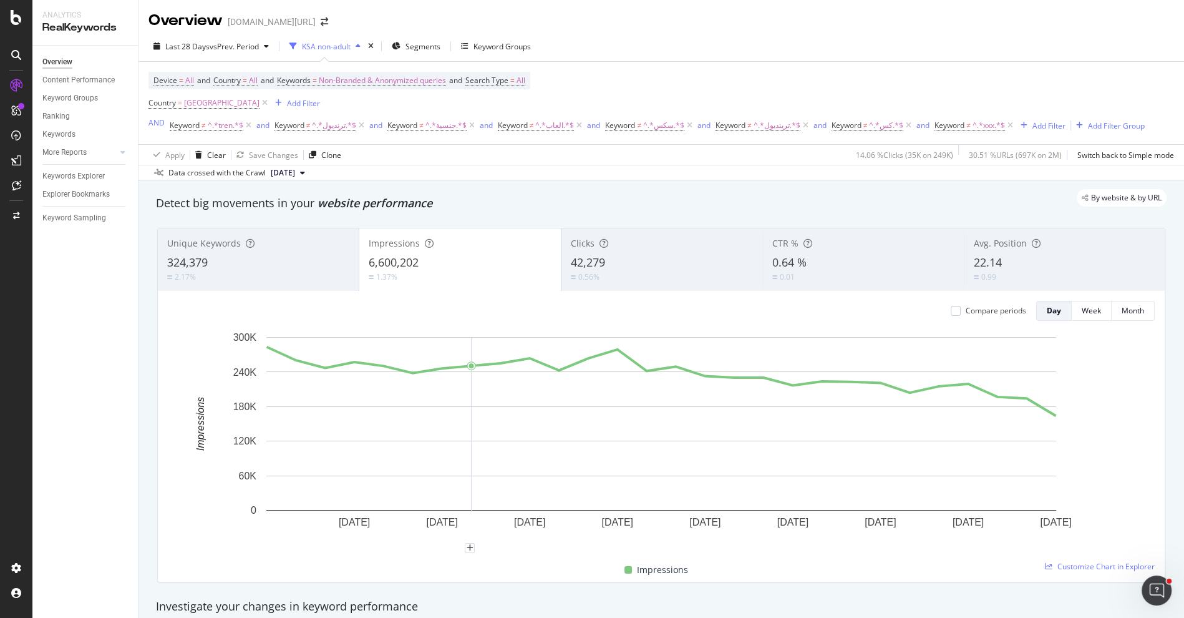
click at [288, 273] on div "2.17%" at bounding box center [258, 277] width 182 height 12
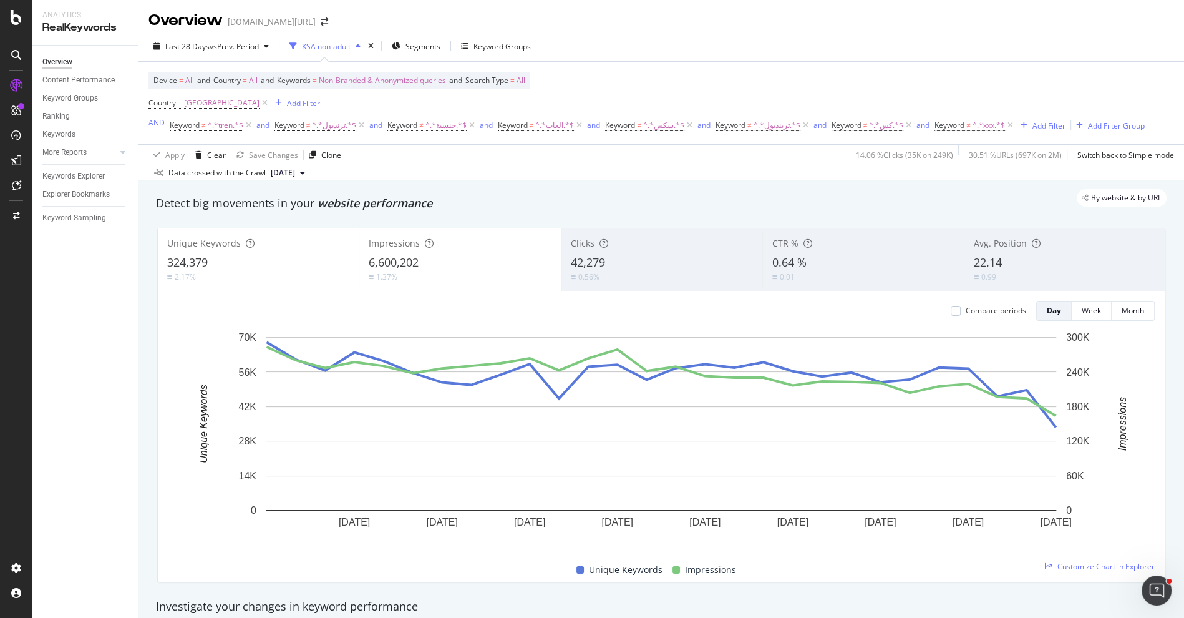
click at [451, 273] on div "1.37%" at bounding box center [460, 277] width 182 height 12
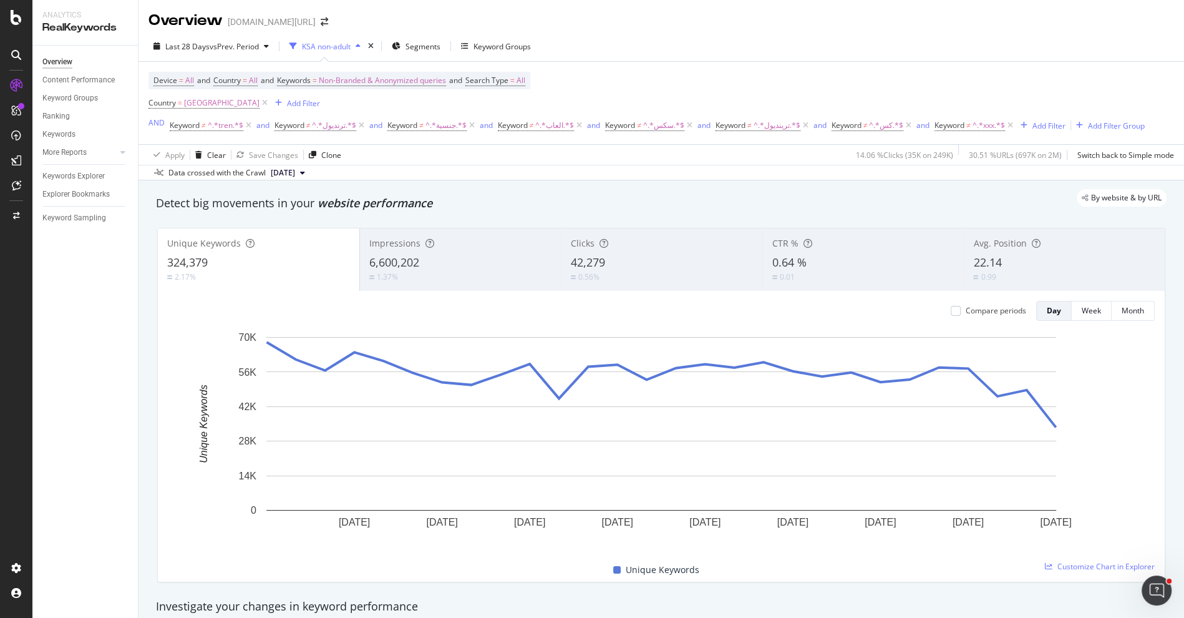
click at [435, 276] on div "1.37%" at bounding box center [460, 277] width 183 height 12
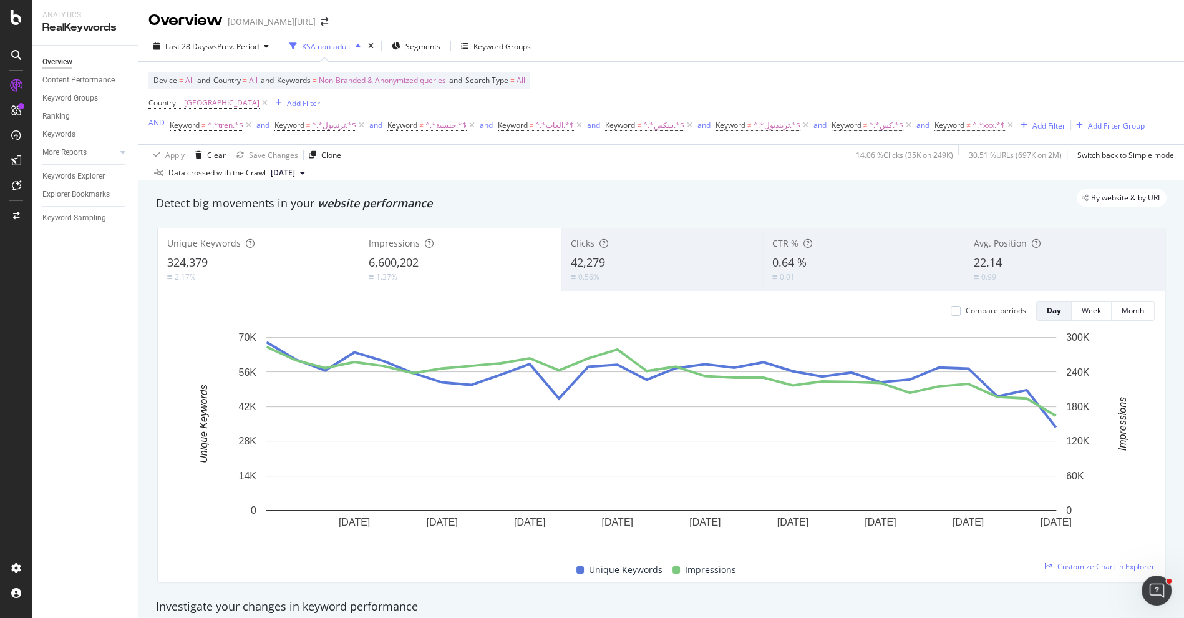
click at [304, 271] on div "2.17%" at bounding box center [258, 277] width 182 height 12
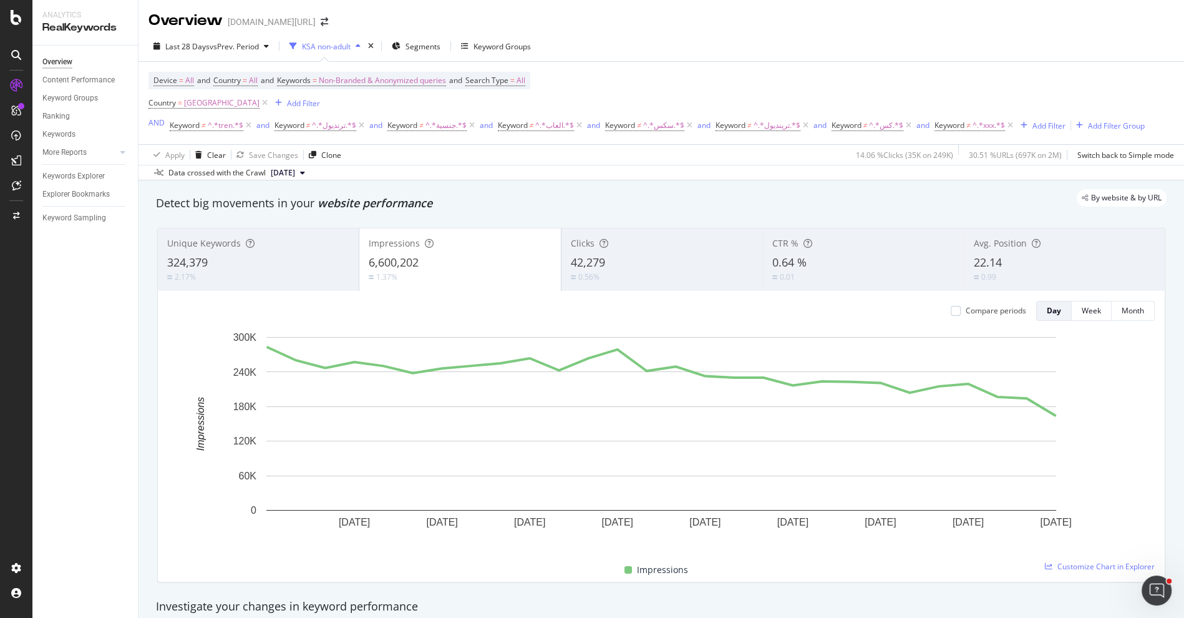
click at [290, 296] on div "Compare periods Day Week Month 19 Aug. 2025 22 Aug. 2025 25 Aug. 2025 28 Aug. 2…" at bounding box center [661, 436] width 1007 height 291
click at [290, 245] on div "Unique Keywords" at bounding box center [258, 243] width 182 height 12
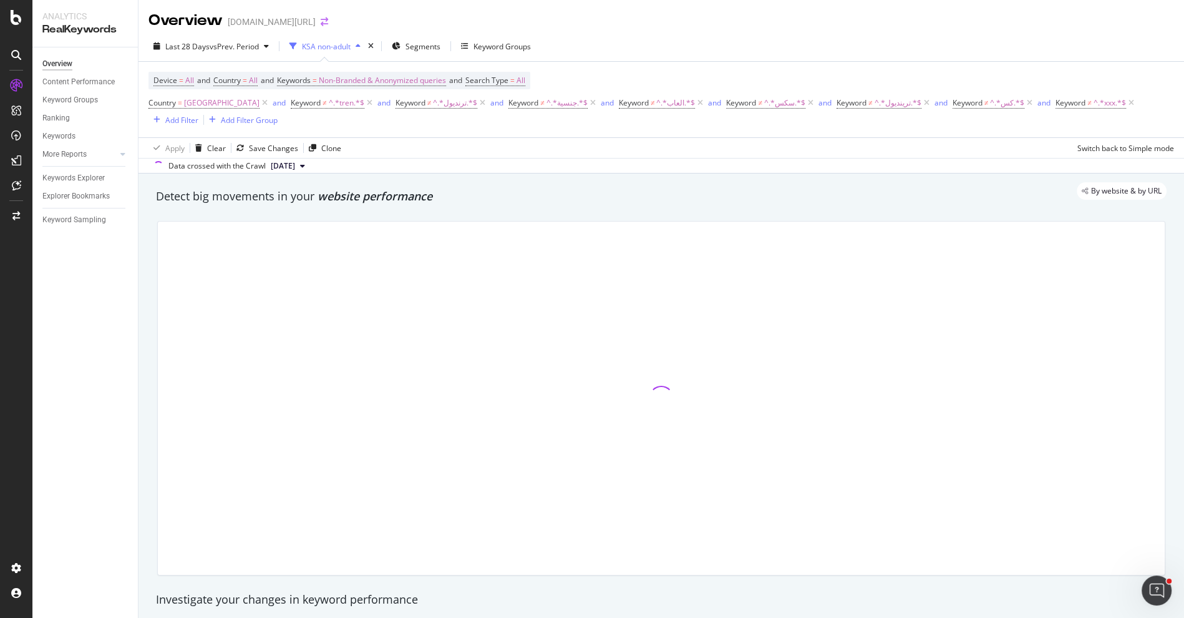
click at [321, 21] on icon "arrow-right-arrow-left" at bounding box center [324, 21] width 7 height 9
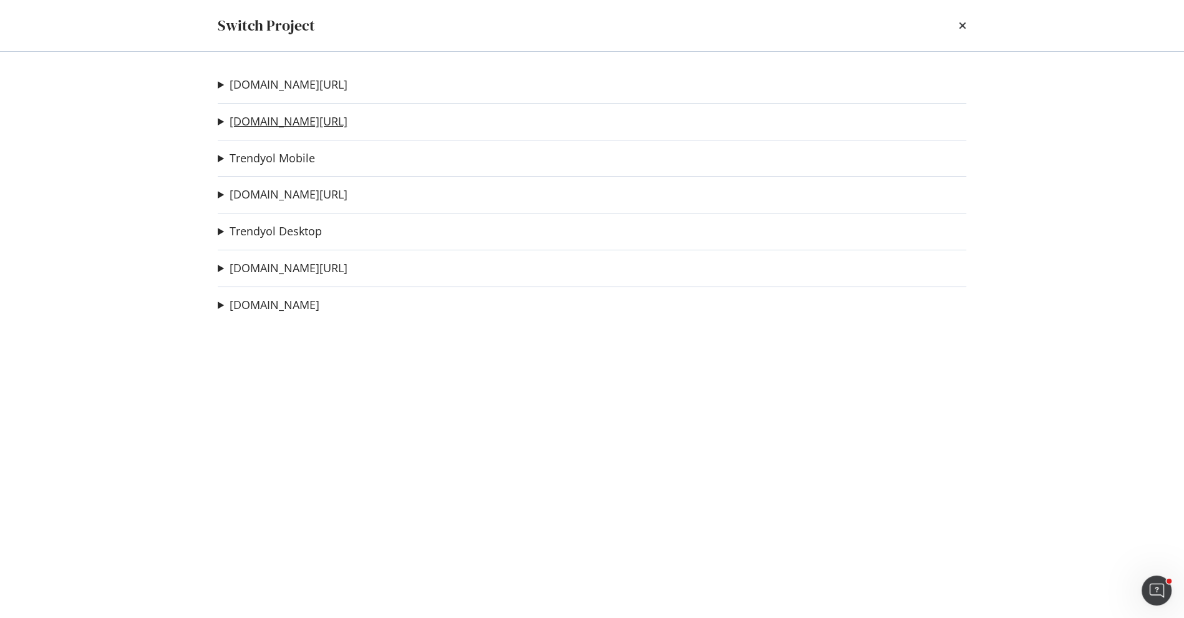
click at [290, 123] on link "[DOMAIN_NAME][URL]" at bounding box center [289, 121] width 118 height 13
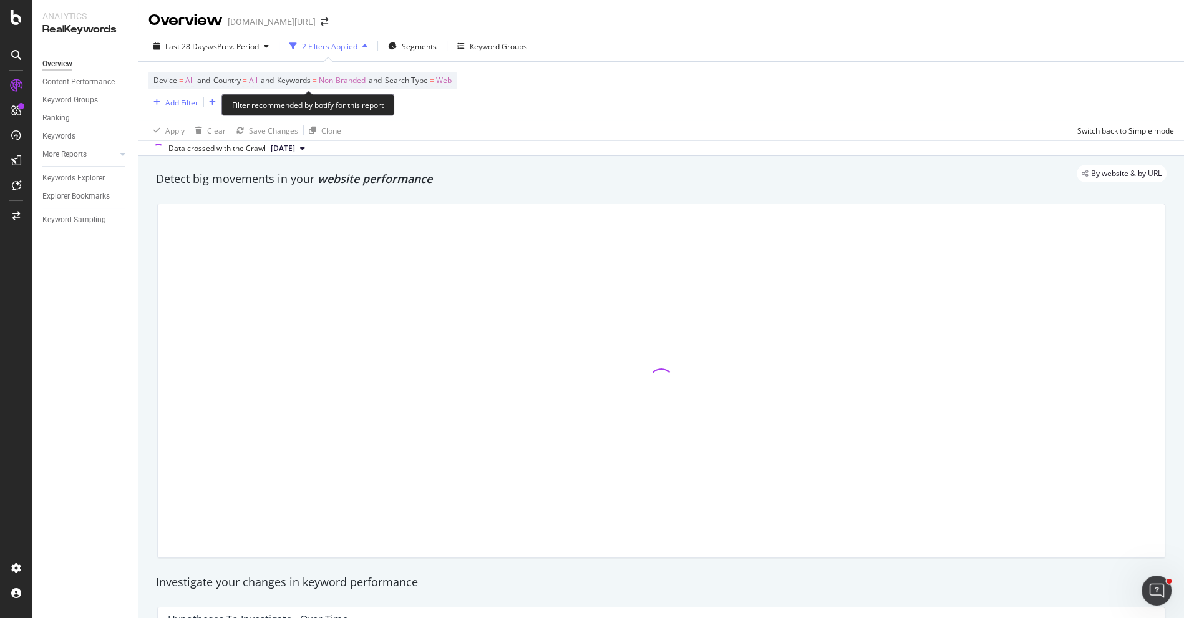
click at [329, 84] on span "Non-Branded" at bounding box center [342, 80] width 47 height 17
click at [329, 103] on div "Non-Branded" at bounding box center [328, 109] width 67 height 19
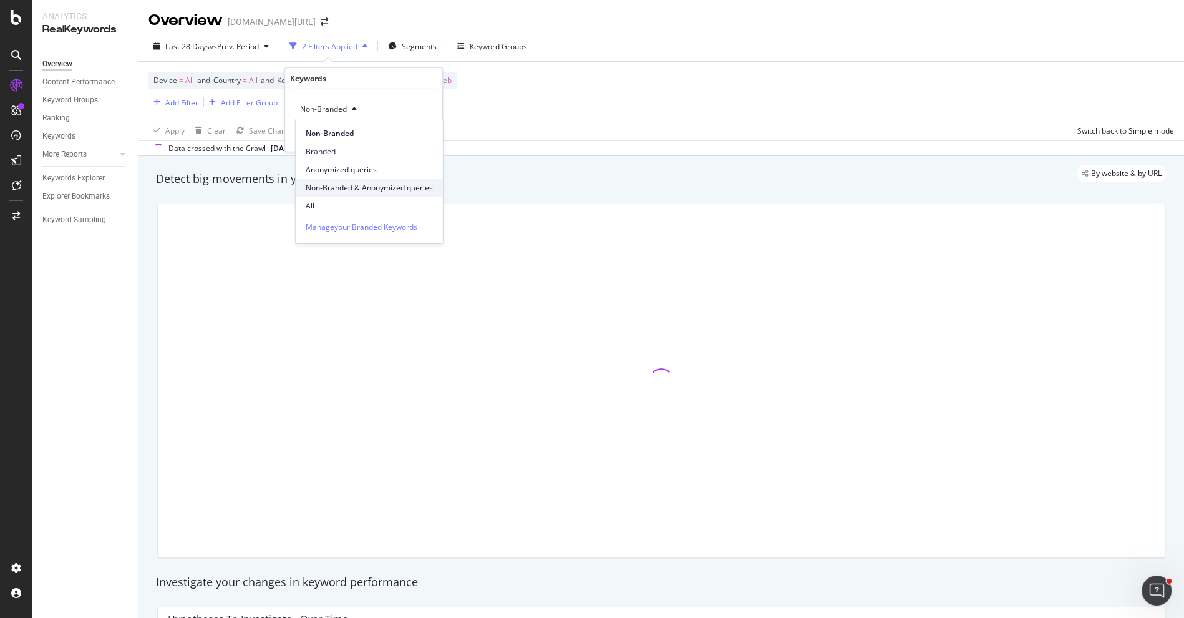
click at [346, 188] on span "Non-Branded & Anonymized queries" at bounding box center [369, 187] width 127 height 11
click at [434, 140] on button "Apply" at bounding box center [424, 135] width 36 height 12
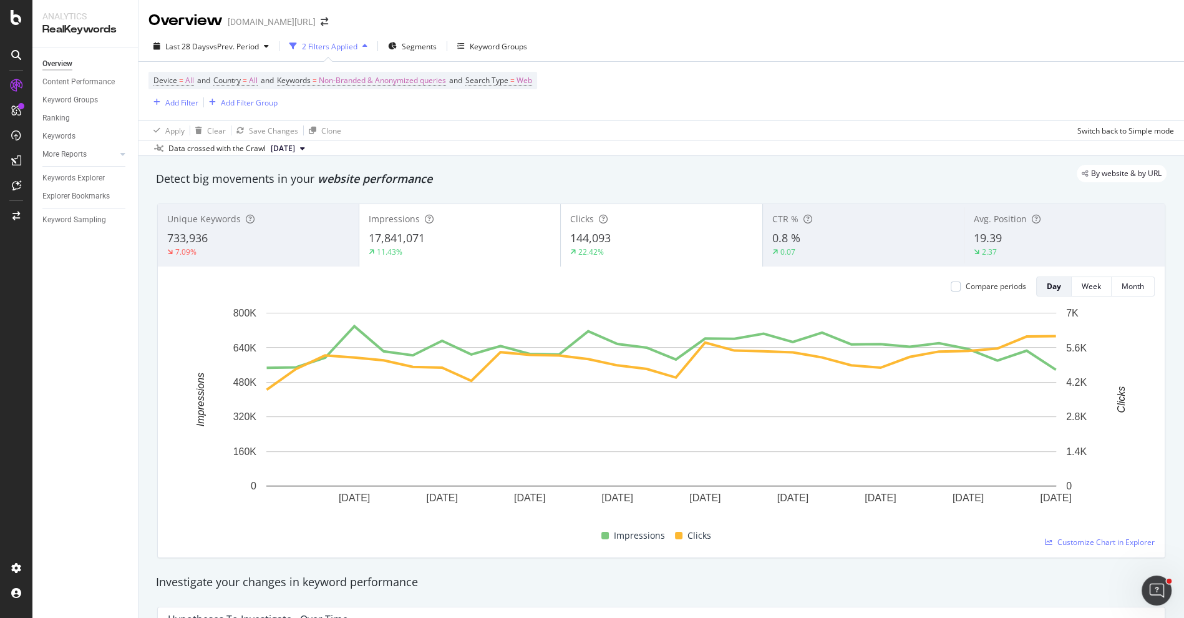
click at [329, 246] on div "7.09%" at bounding box center [258, 251] width 182 height 11
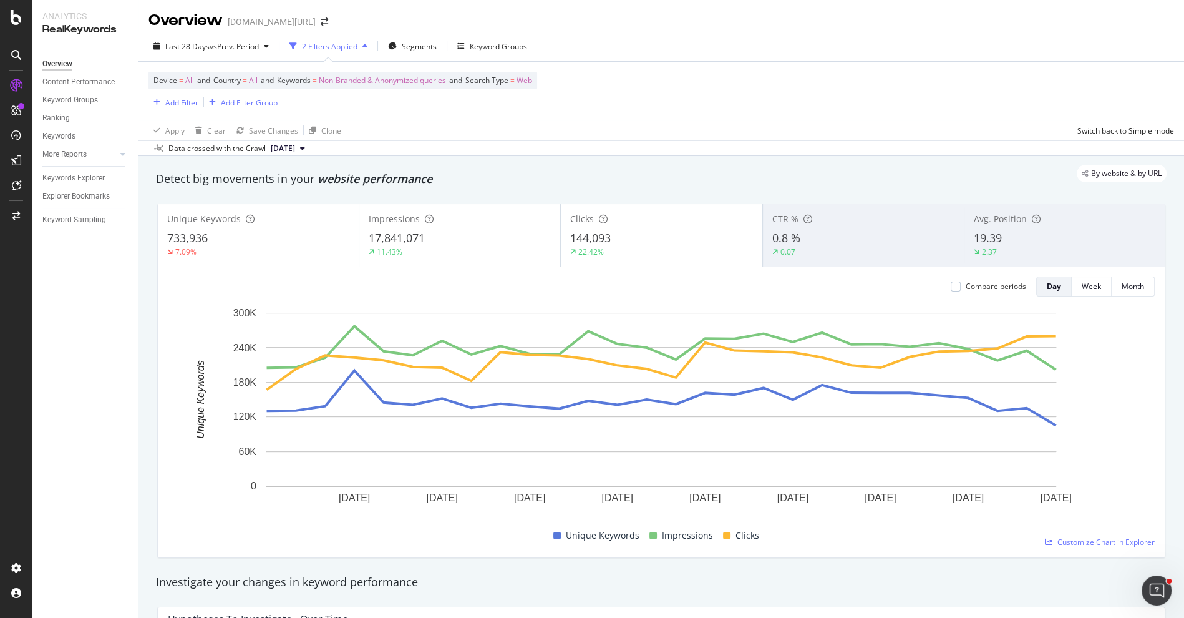
click at [633, 246] on div "22.42%" at bounding box center [661, 251] width 182 height 11
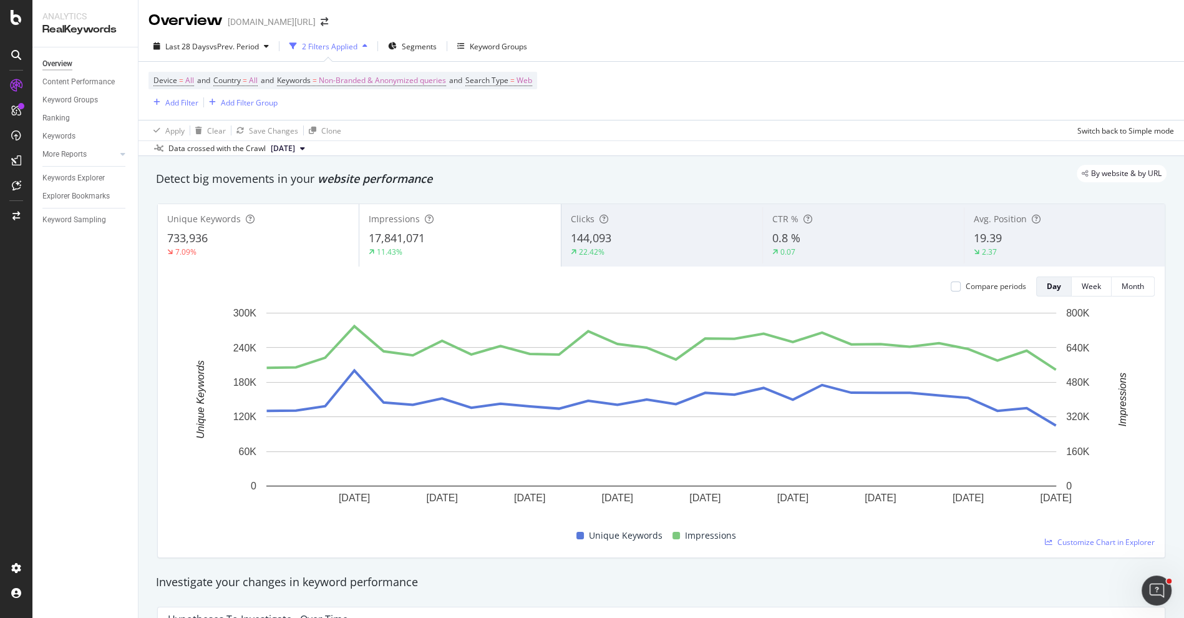
click at [260, 231] on div "733,936" at bounding box center [258, 238] width 182 height 16
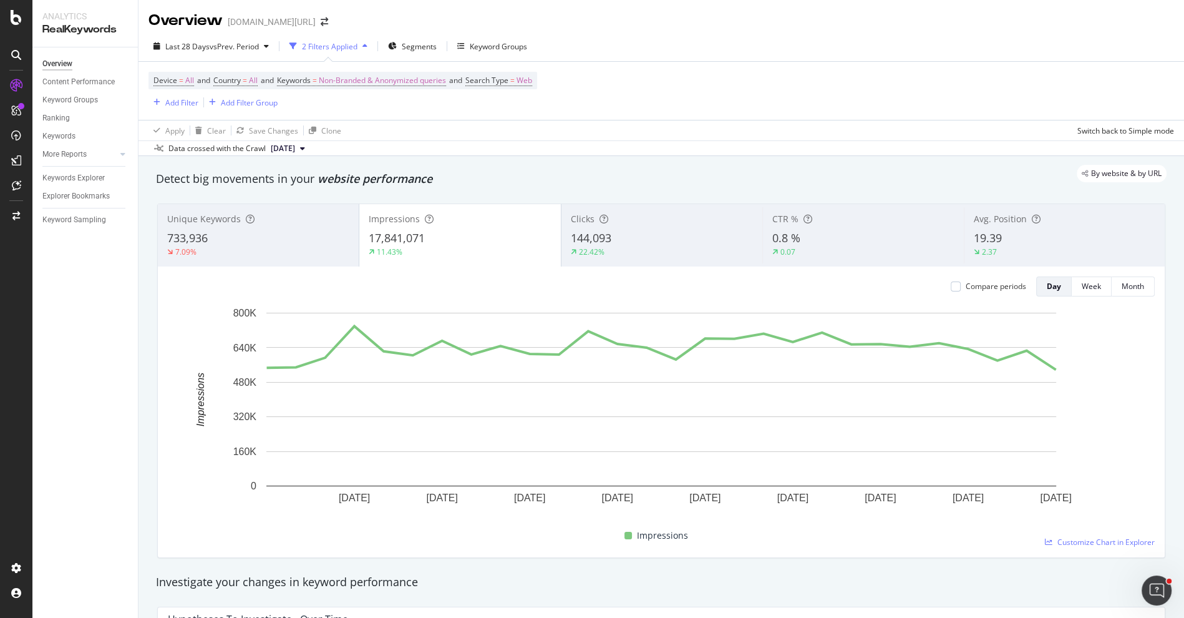
click at [660, 260] on div "Clicks 144,093 22.42%" at bounding box center [662, 235] width 201 height 56
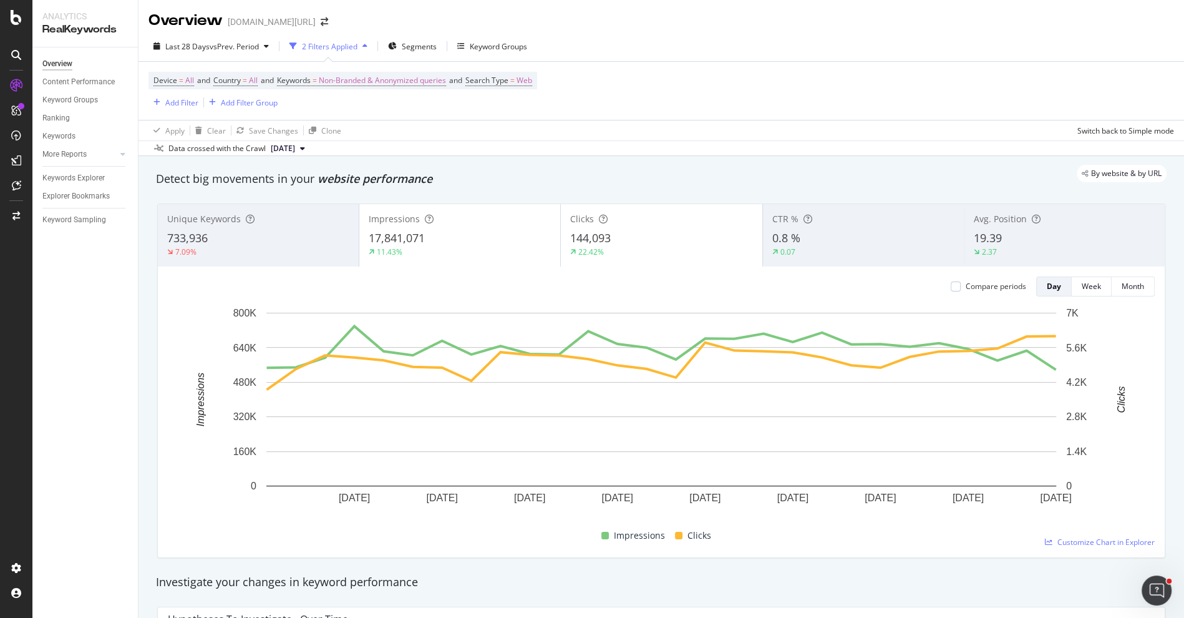
click at [497, 243] on div "17,841,071" at bounding box center [460, 238] width 182 height 16
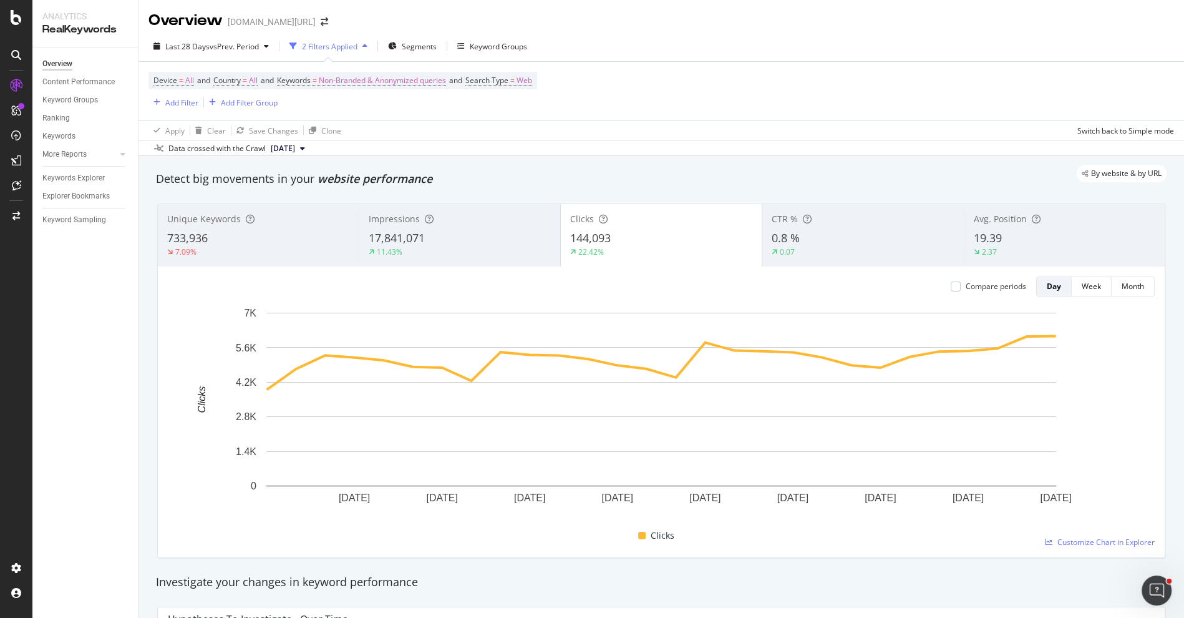
click at [449, 261] on div "Impressions 17,841,071 11.43%" at bounding box center [459, 235] width 201 height 56
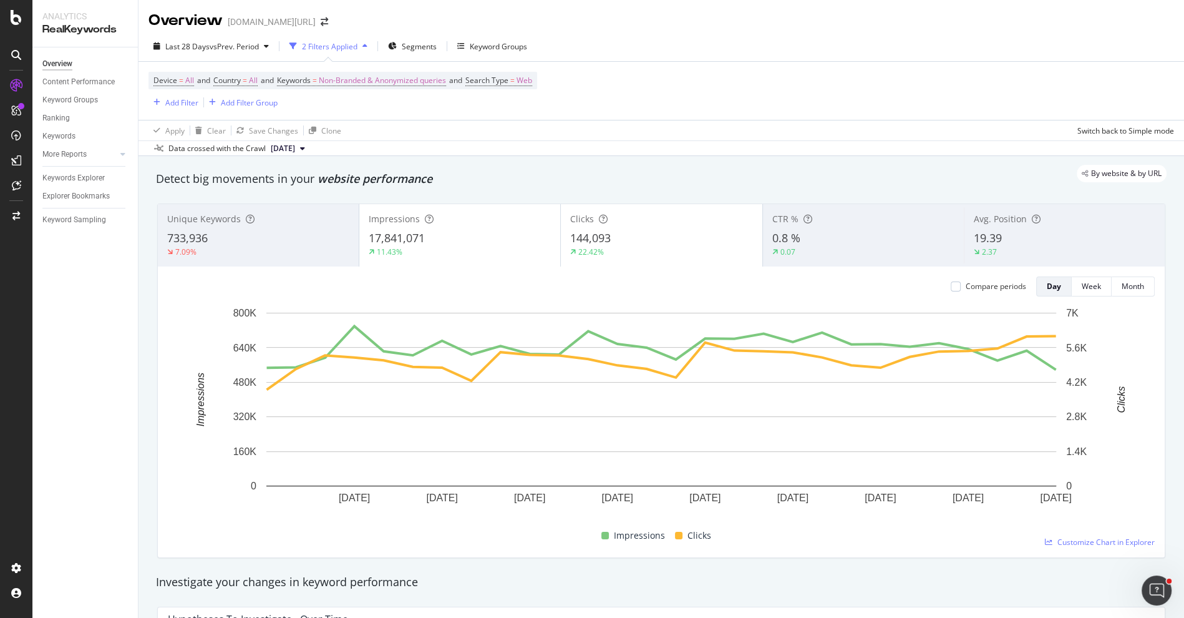
click at [600, 261] on div "Clicks 144,093 22.42%" at bounding box center [661, 235] width 201 height 56
